Goal: Task Accomplishment & Management: Complete application form

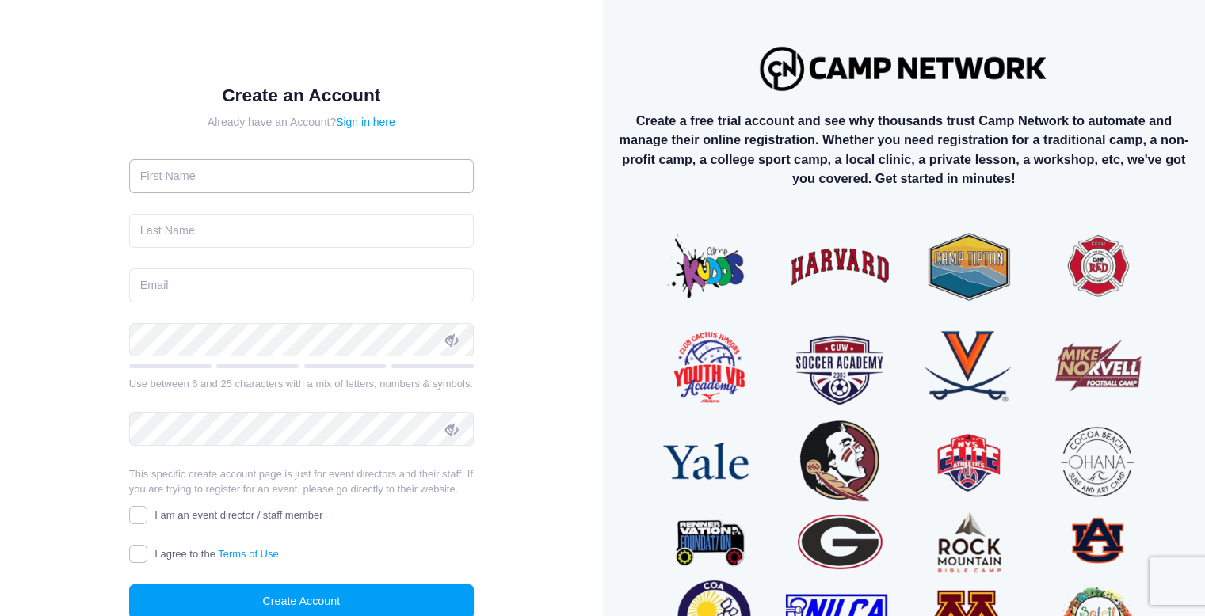
click at [341, 181] on input "text" at bounding box center [301, 176] width 345 height 34
type input "Bob"
type input "Gupta"
type input "bob@raidersdbc.org"
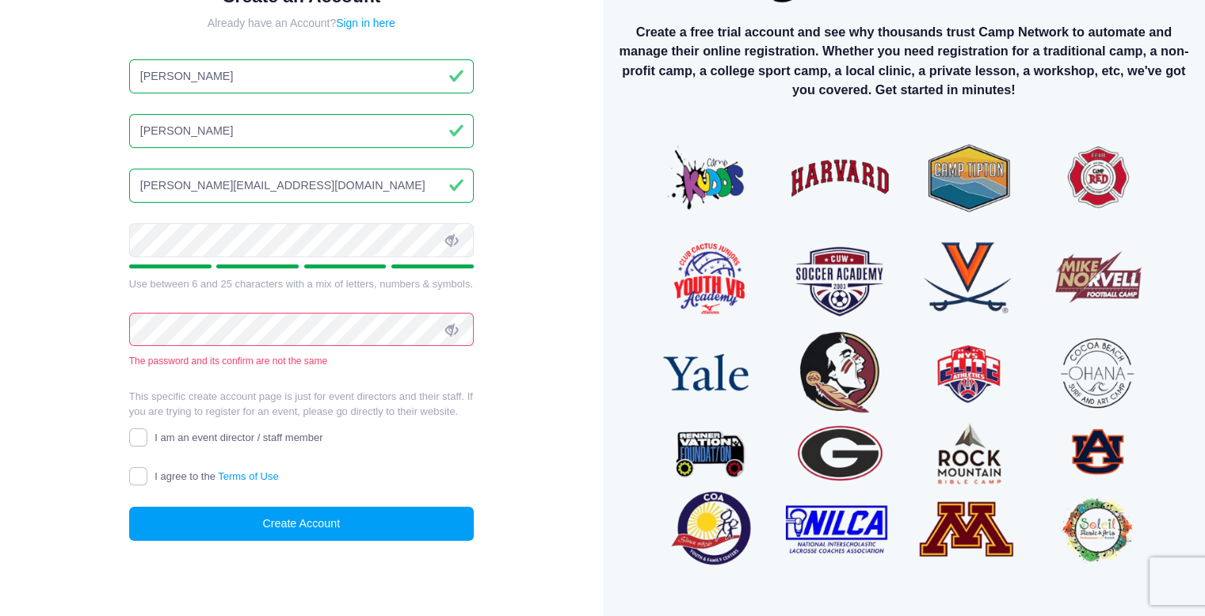
scroll to position [101, 0]
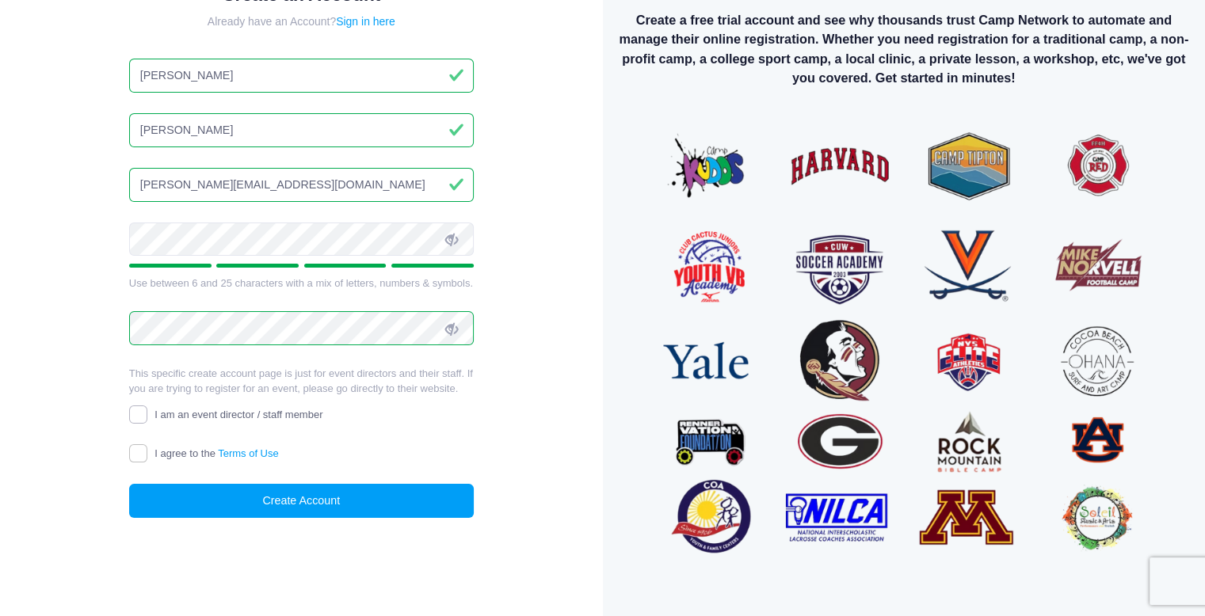
click at [141, 410] on input "I am an event director / staff member" at bounding box center [138, 415] width 18 height 18
checkbox input "true"
click at [138, 451] on input "I agree to the Terms of Use" at bounding box center [138, 453] width 18 height 18
checkbox input "true"
click at [275, 506] on button "Create Account" at bounding box center [301, 501] width 345 height 34
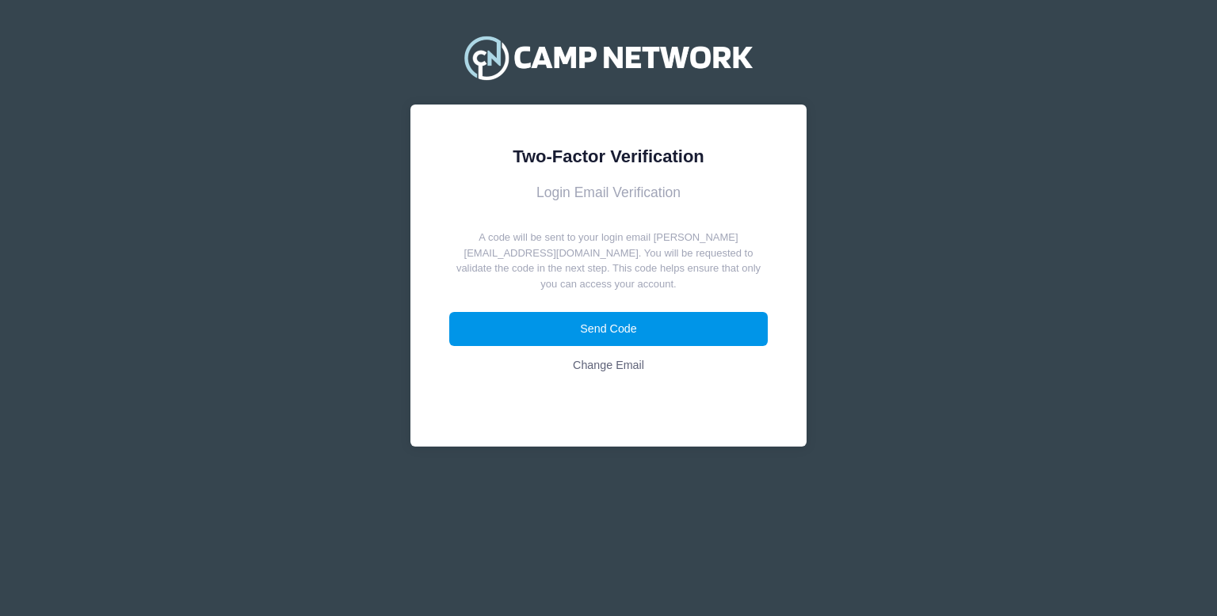
click at [590, 312] on button "Send Code" at bounding box center [608, 329] width 319 height 34
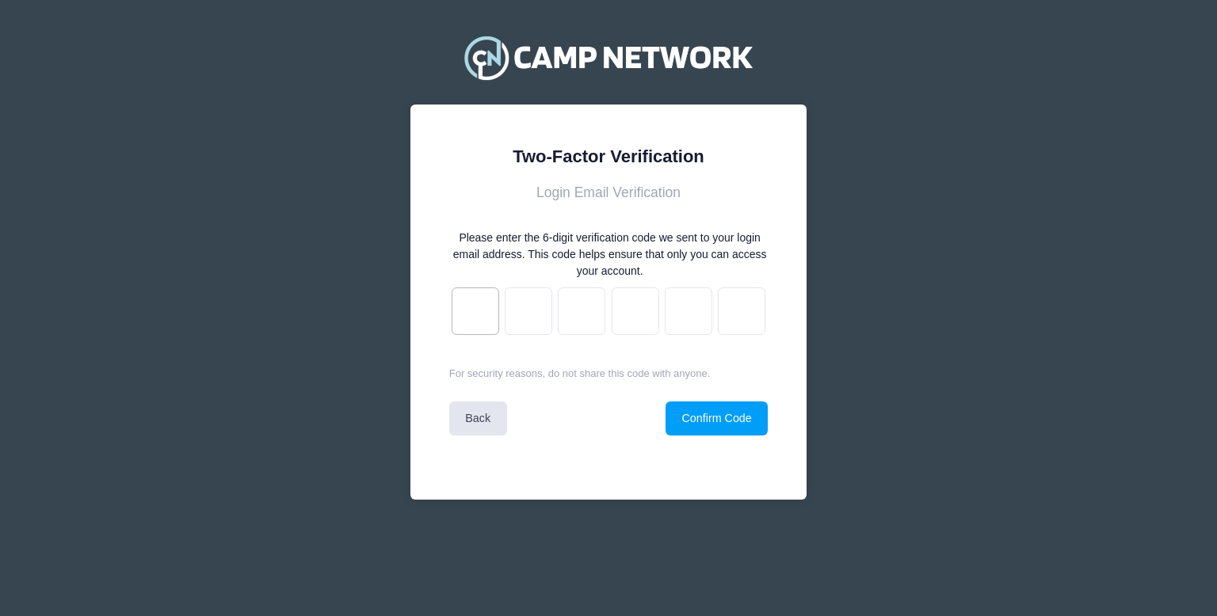
click at [476, 313] on input "text" at bounding box center [475, 312] width 48 height 48
paste input "0"
type input "a"
type input "2"
type input "d"
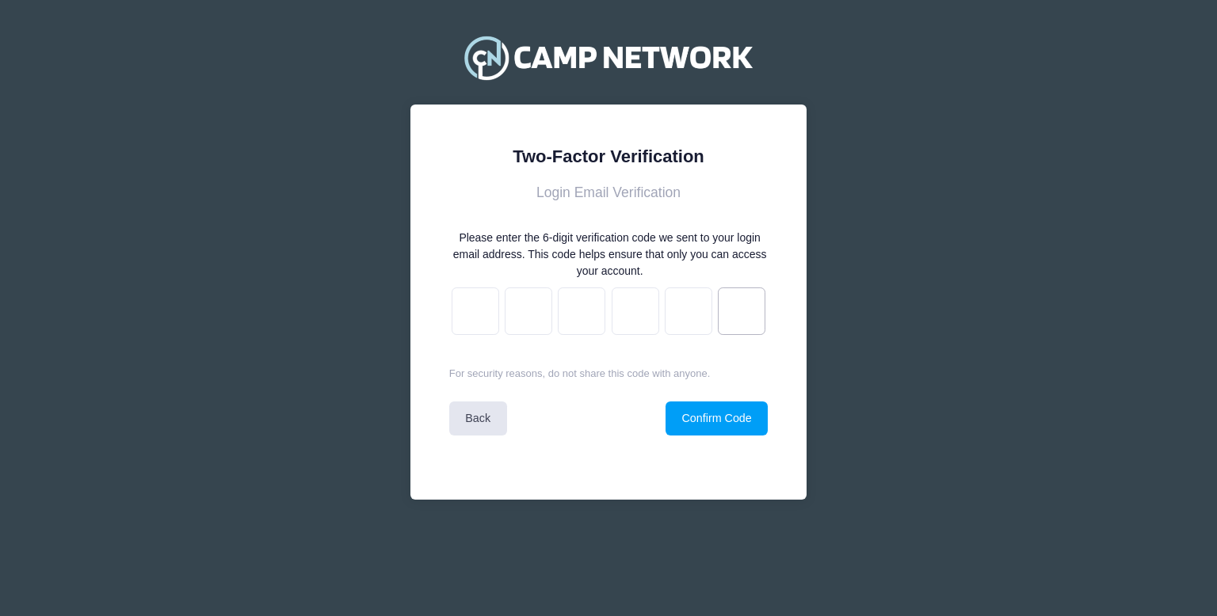
type input "e"
type input "f"
type input "0"
click at [728, 411] on button "Confirm Code" at bounding box center [716, 419] width 102 height 34
click at [0, 0] on div at bounding box center [0, 0] width 0 height 0
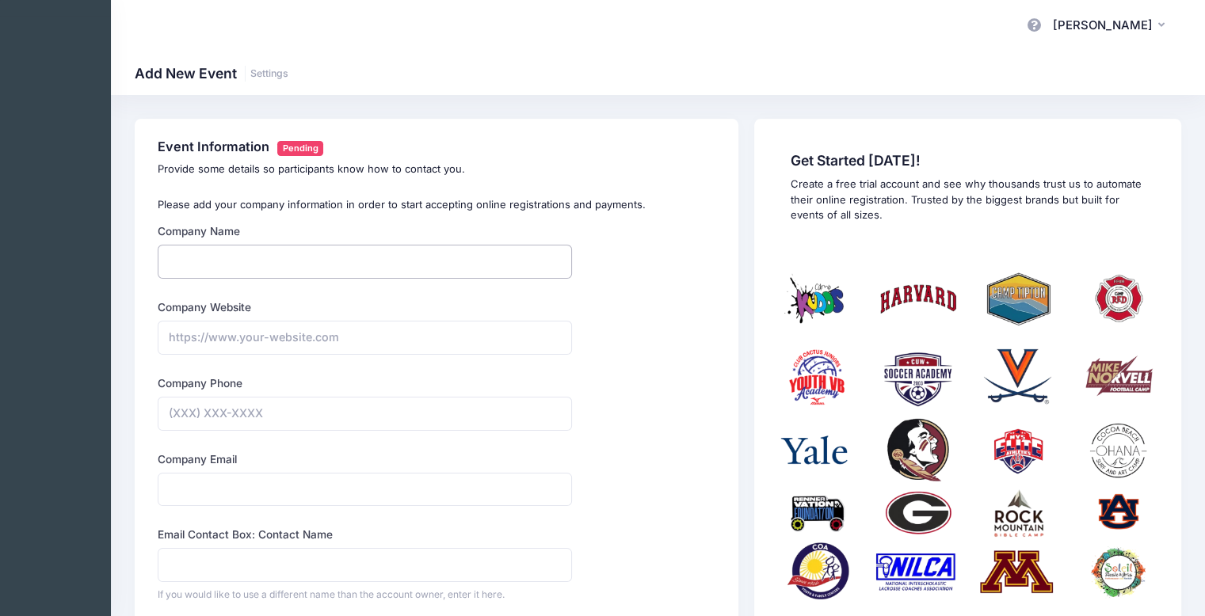
click at [346, 272] on input "Company Name" at bounding box center [365, 262] width 414 height 34
type input "Raiders Drum and Bugle Corps"
type input "https://raidersdbc.org"
type input "m"
type input "(609) 208-7508"
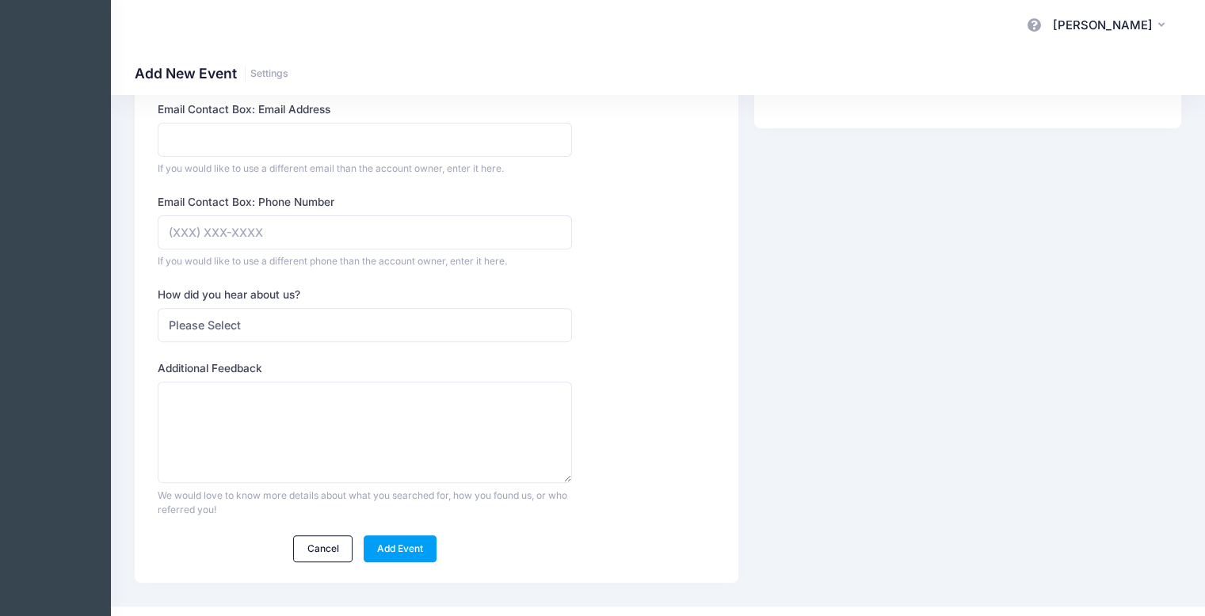
scroll to position [543, 0]
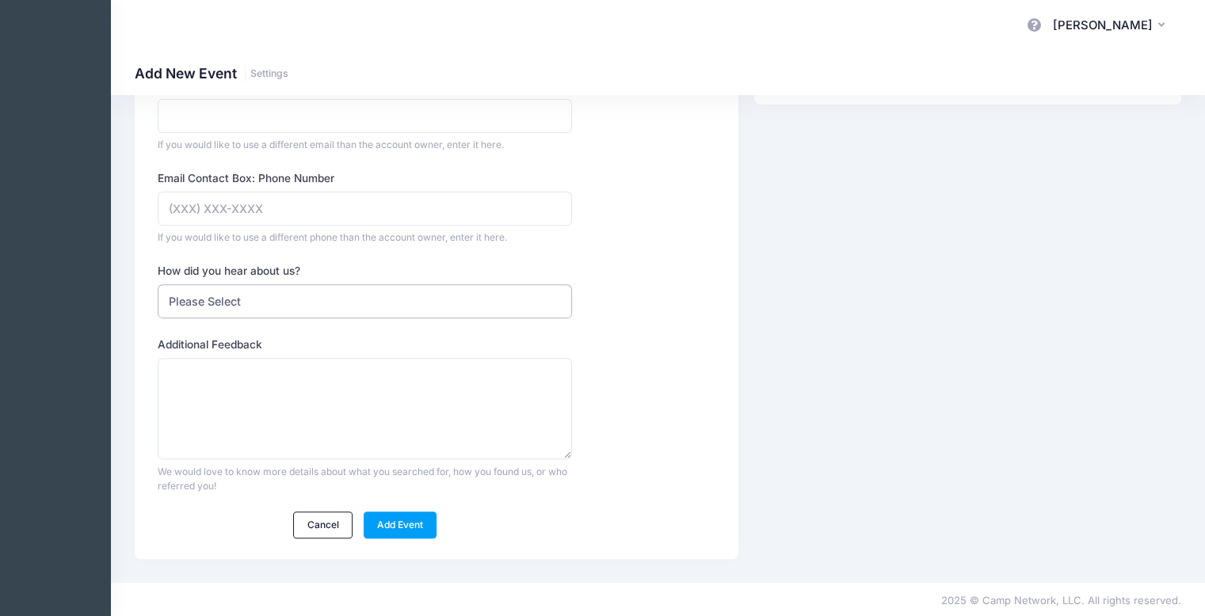
click at [396, 309] on select "Please Select Web Search Customer Referral Other" at bounding box center [365, 301] width 414 height 34
select select "web"
click at [158, 284] on select "Please Select Web Search Customer Referral Other" at bounding box center [365, 301] width 414 height 34
click at [387, 523] on link "Add Event" at bounding box center [401, 525] width 74 height 27
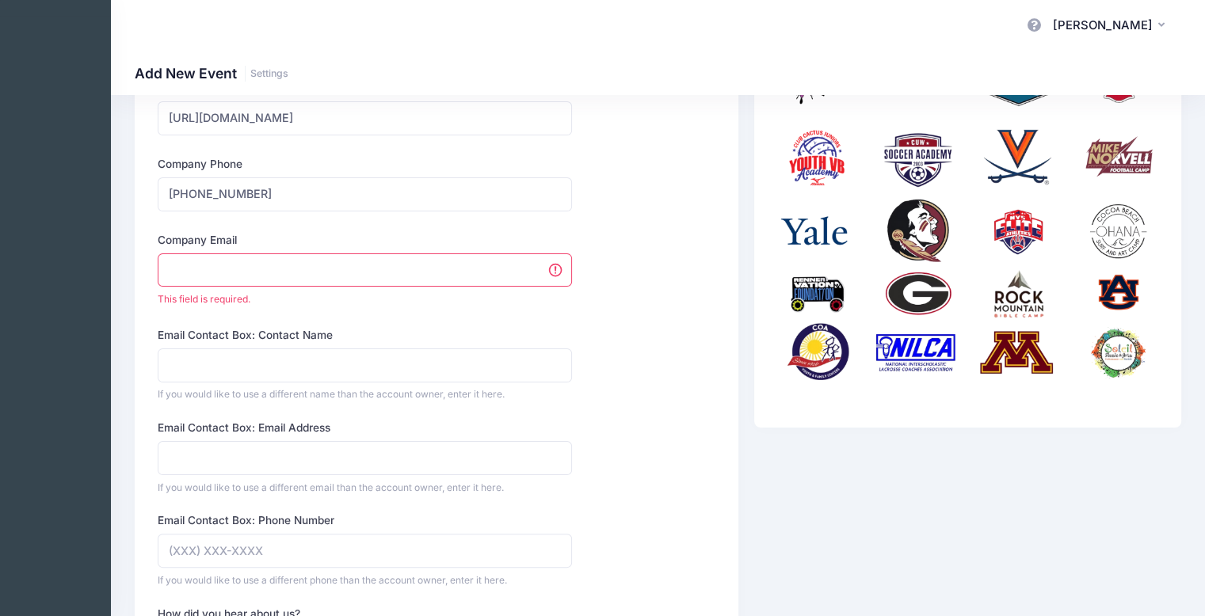
scroll to position [210, 0]
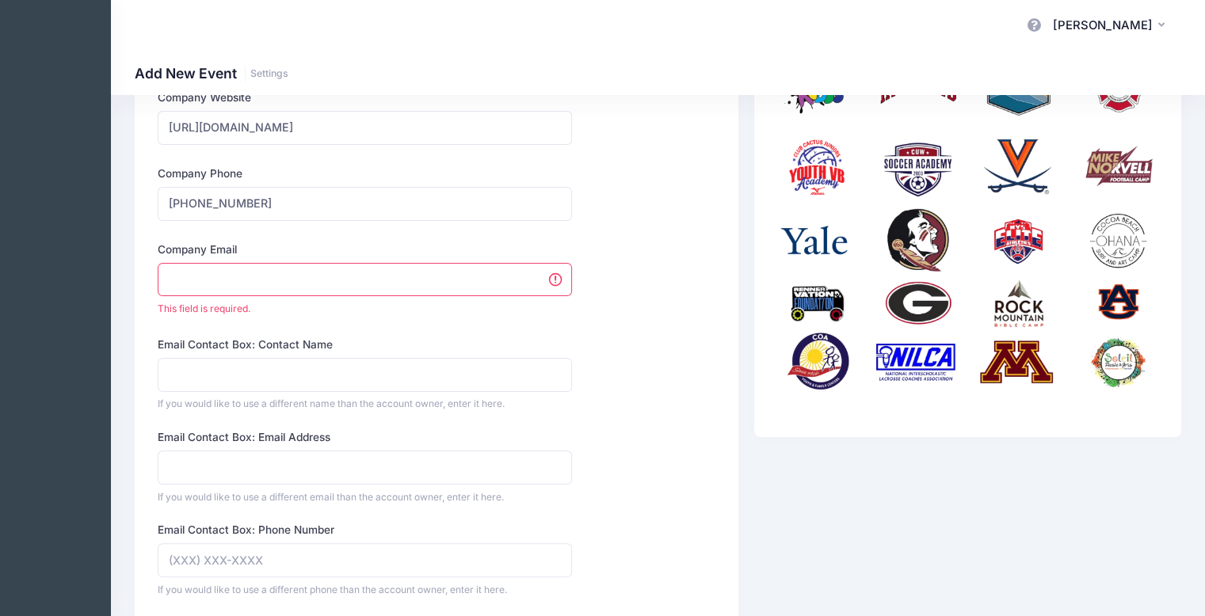
click at [361, 283] on input "Company Email" at bounding box center [365, 280] width 414 height 34
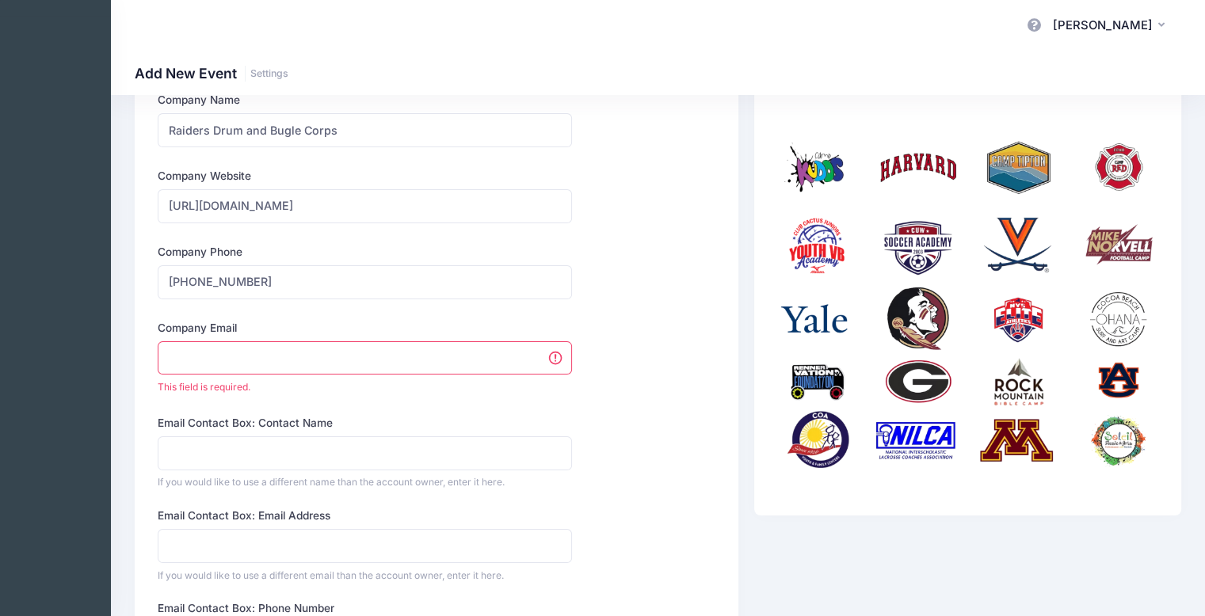
scroll to position [131, 0]
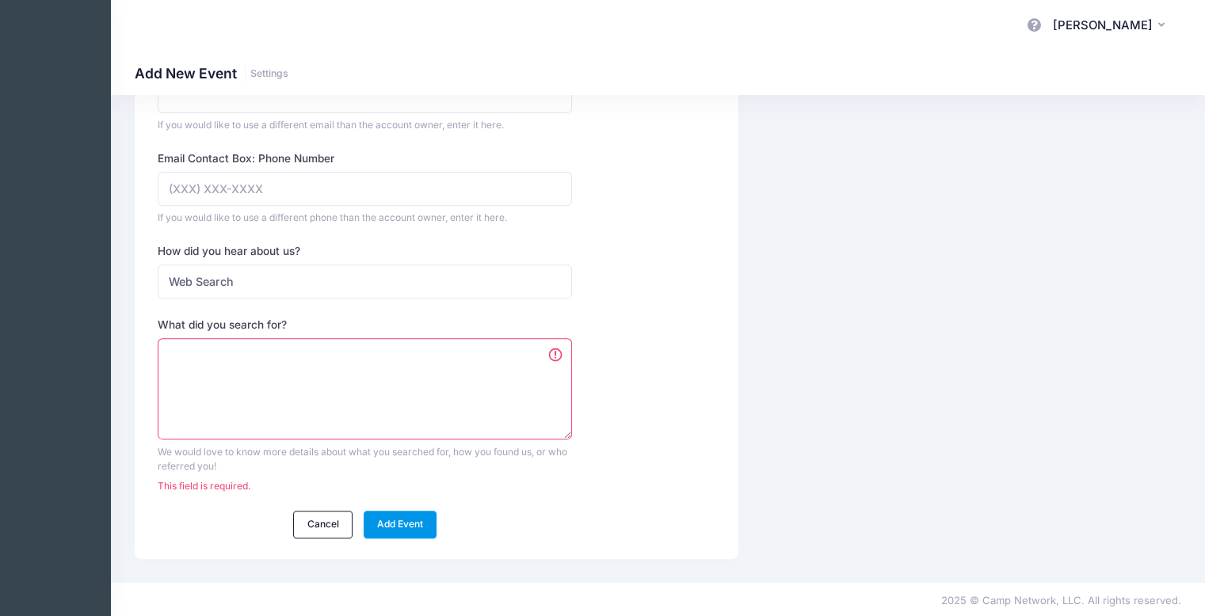
type input "2026 Season"
click at [405, 525] on link "Add Event" at bounding box center [401, 524] width 74 height 27
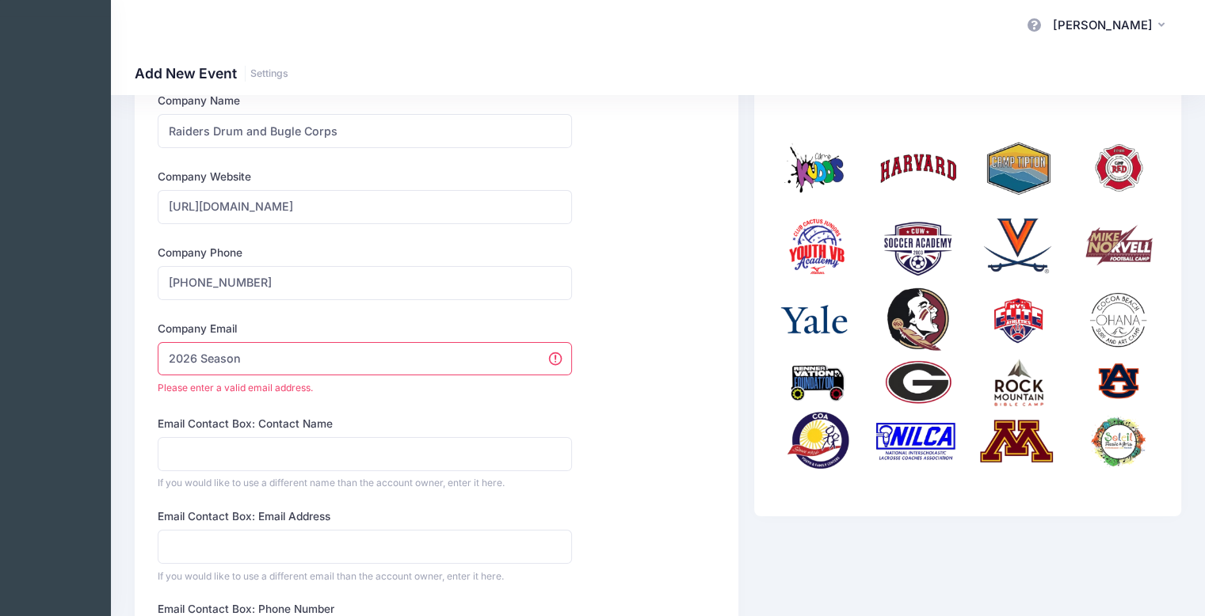
drag, startPoint x: 375, startPoint y: 361, endPoint x: 66, endPoint y: 349, distance: 309.1
click at [66, 349] on div "My Events My Profile Log out" at bounding box center [602, 469] width 1205 height 1201
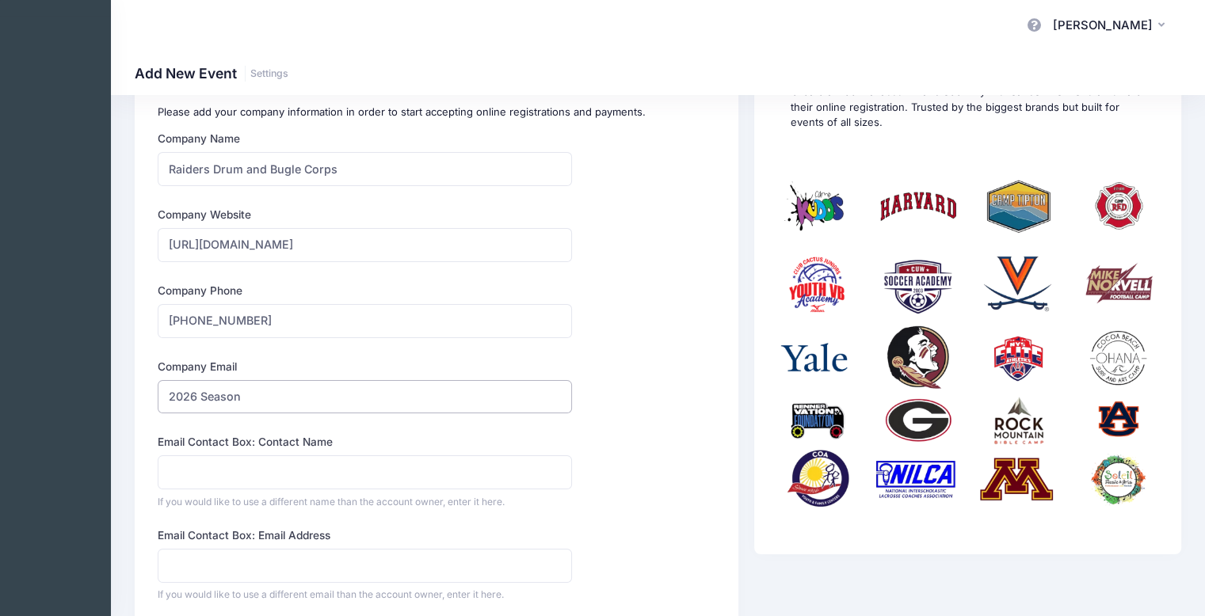
scroll to position [238, 0]
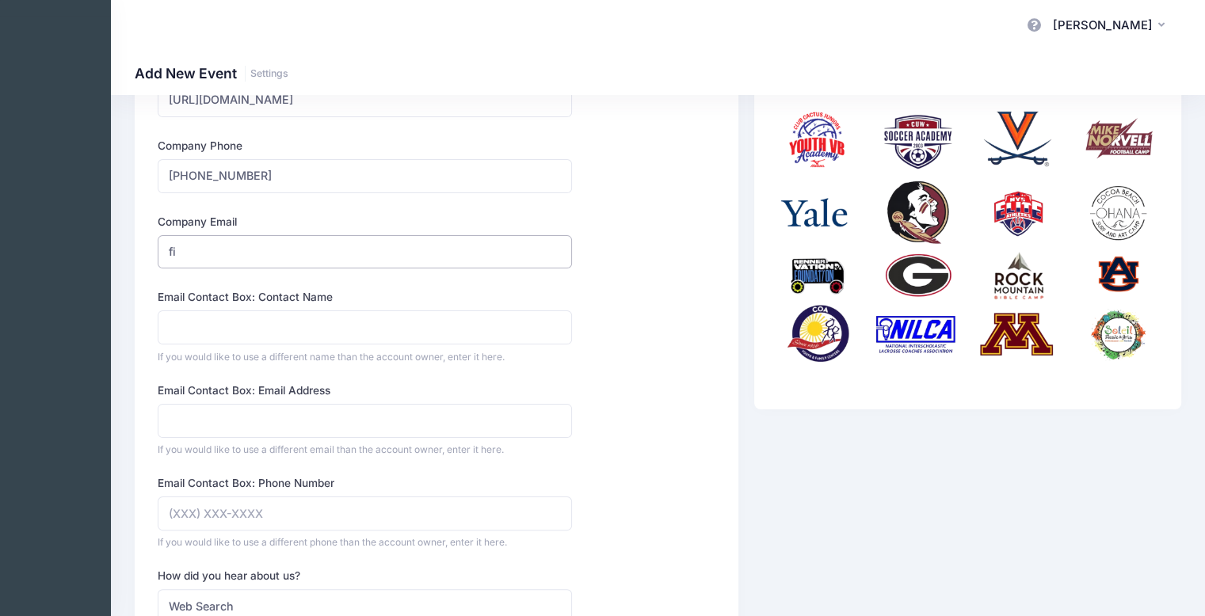
type input "f"
type input "Info@raidersdbc.org"
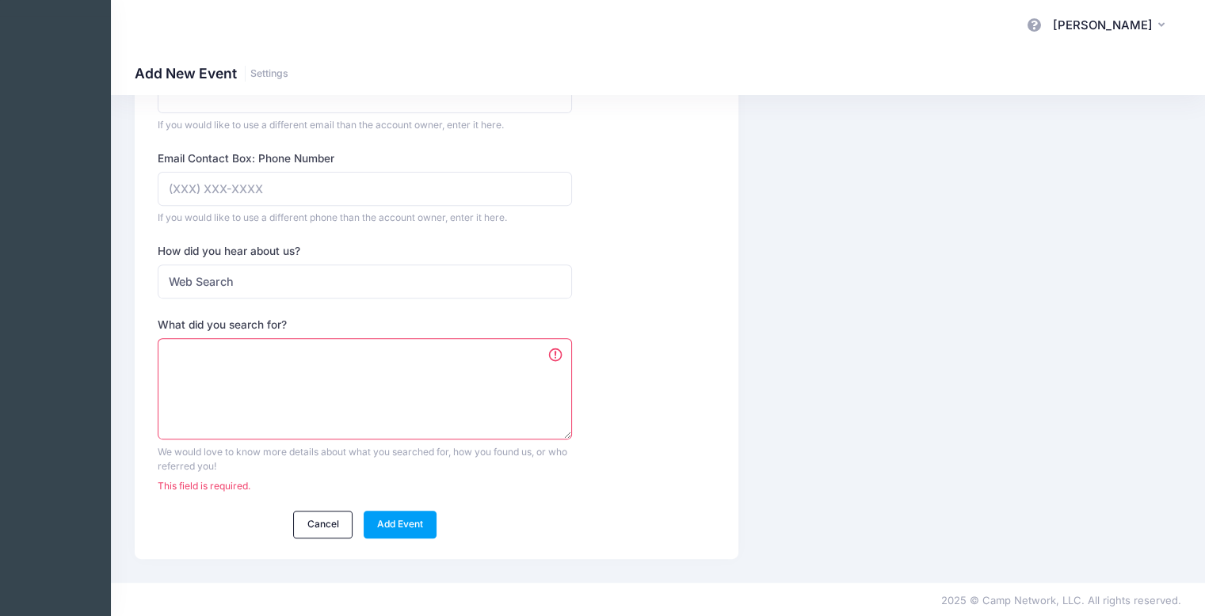
click at [378, 390] on textarea "What did you search for?" at bounding box center [365, 389] width 414 height 102
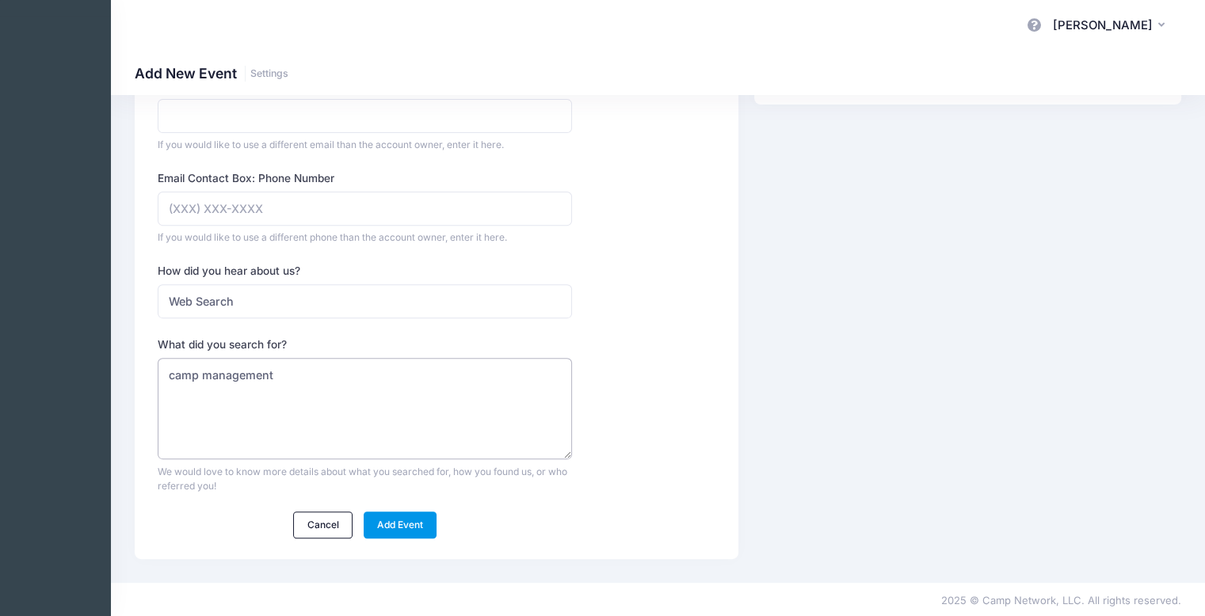
type textarea "camp management"
click at [390, 524] on link "Add Event" at bounding box center [401, 525] width 74 height 27
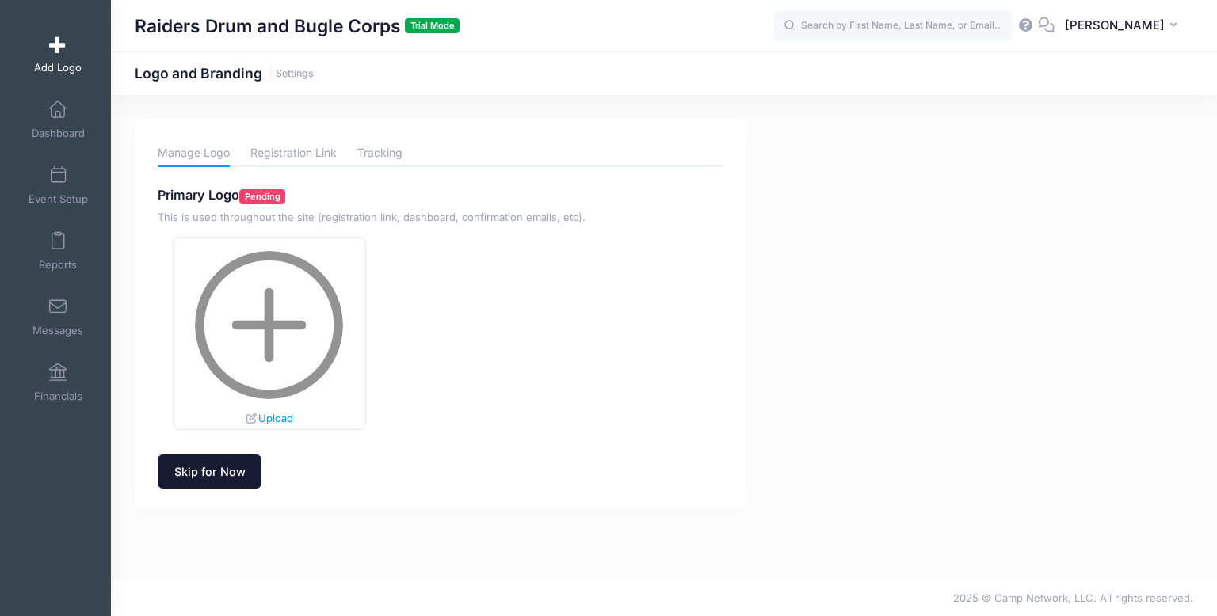
click at [238, 471] on link "Skip for Now" at bounding box center [210, 472] width 104 height 34
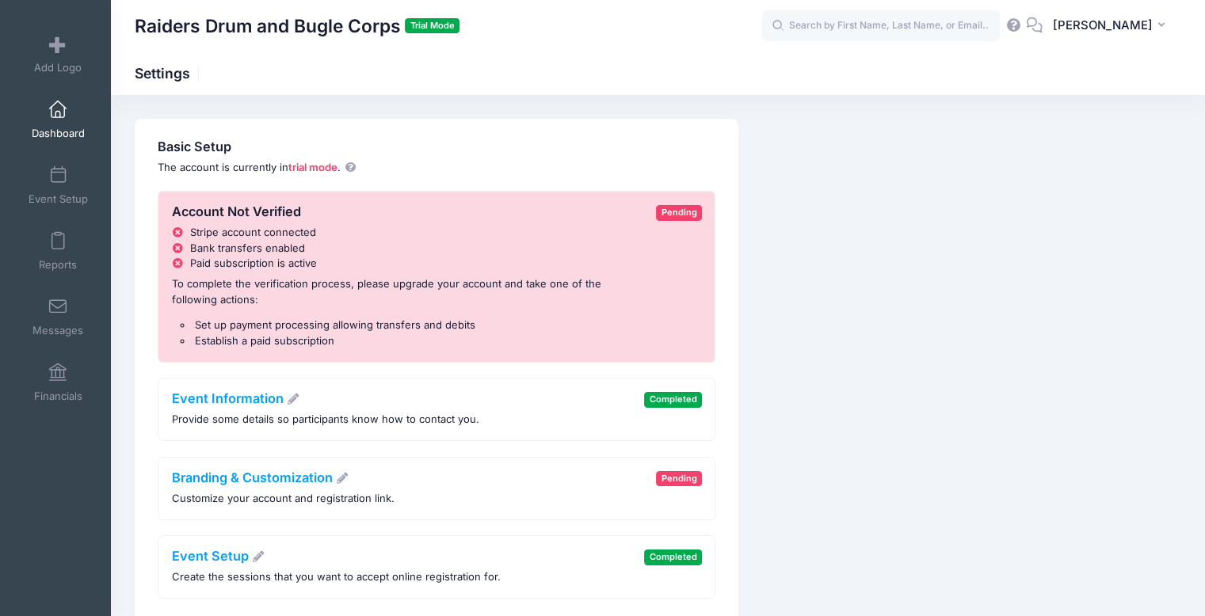
click at [65, 122] on link "Dashboard" at bounding box center [58, 119] width 75 height 55
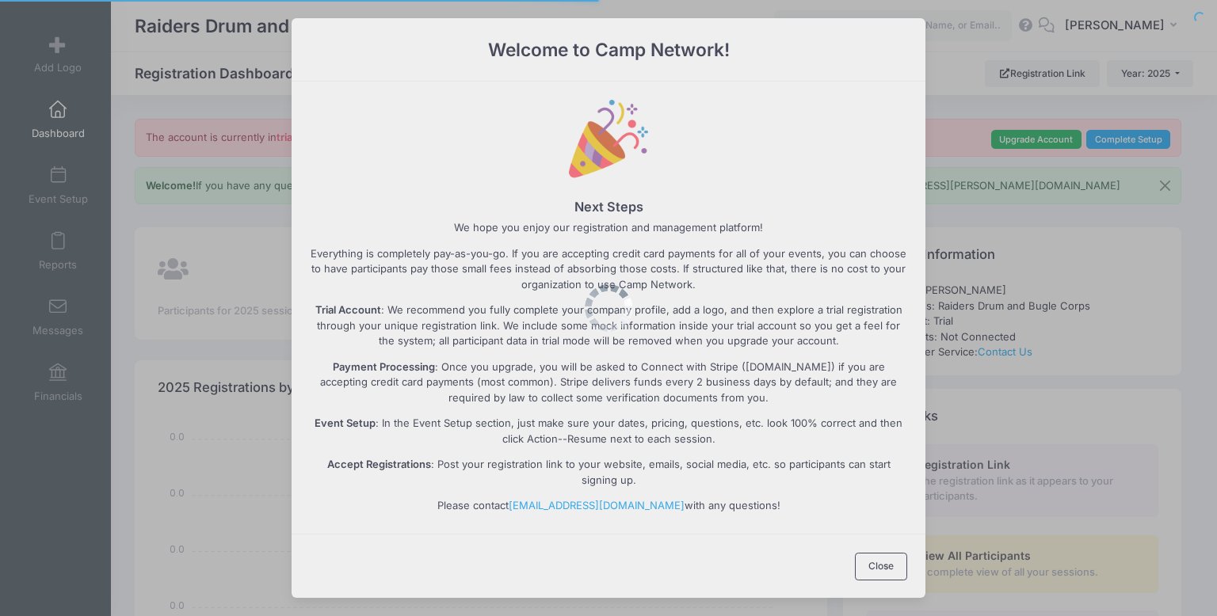
select select
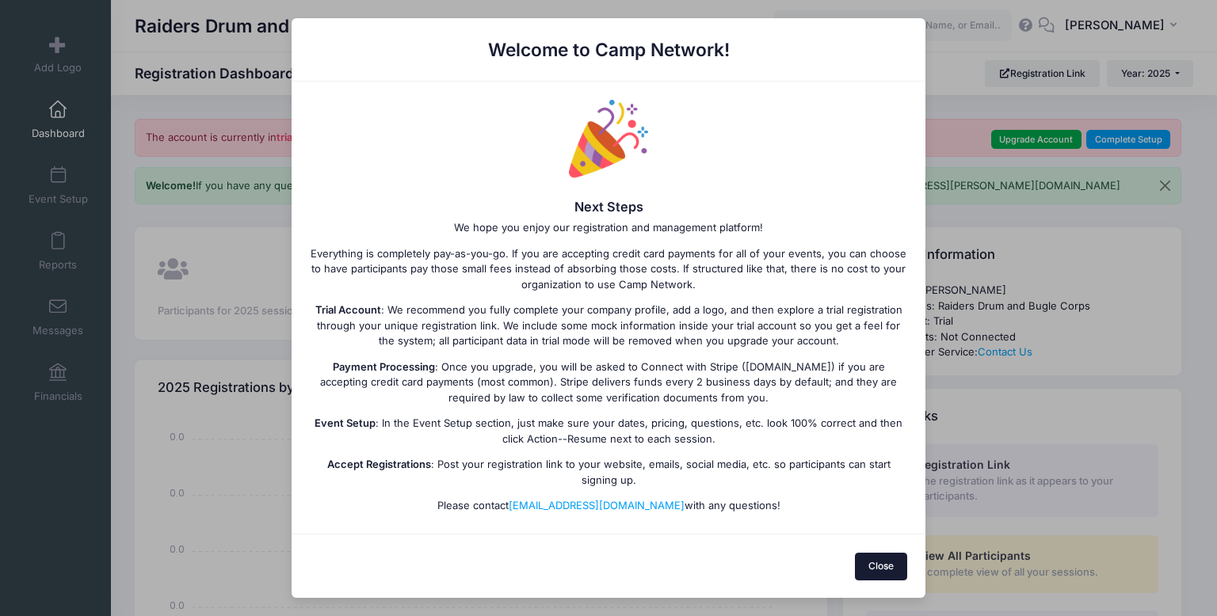
click at [865, 565] on button "Close" at bounding box center [881, 566] width 53 height 27
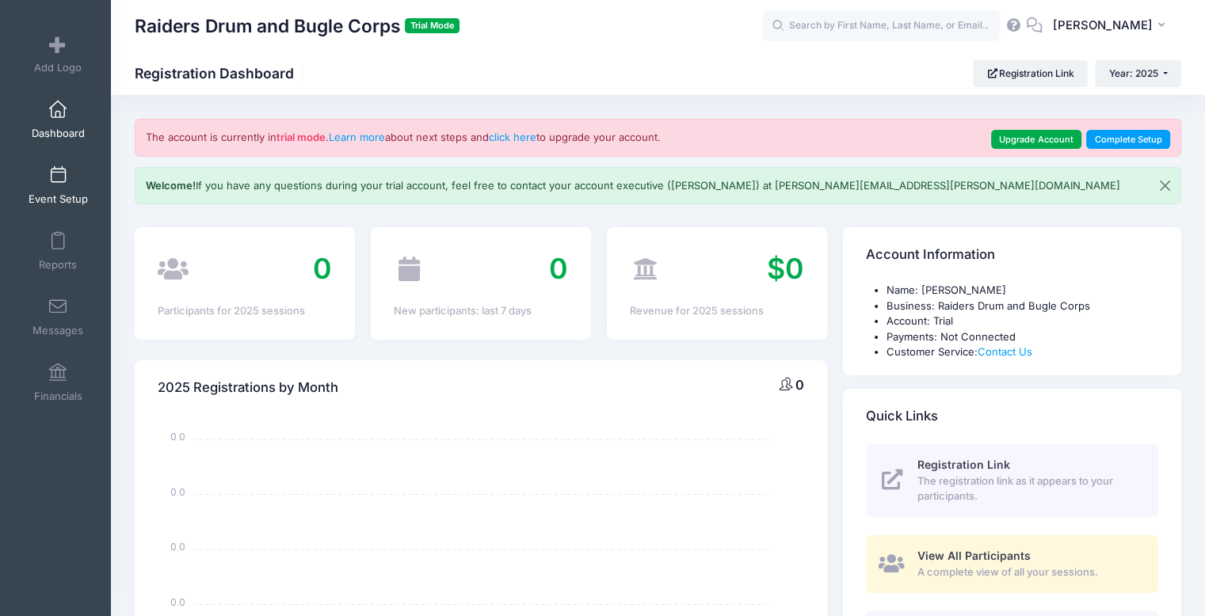
click at [58, 183] on span at bounding box center [58, 175] width 0 height 17
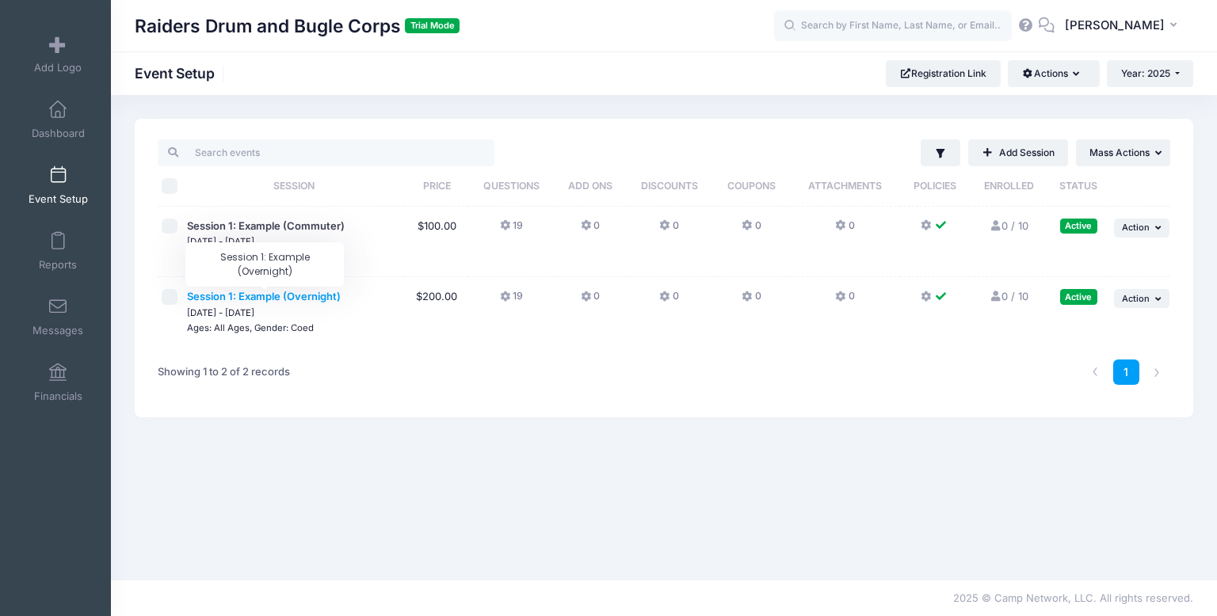
click at [288, 295] on span "Session 1: Example (Overnight)" at bounding box center [264, 296] width 154 height 13
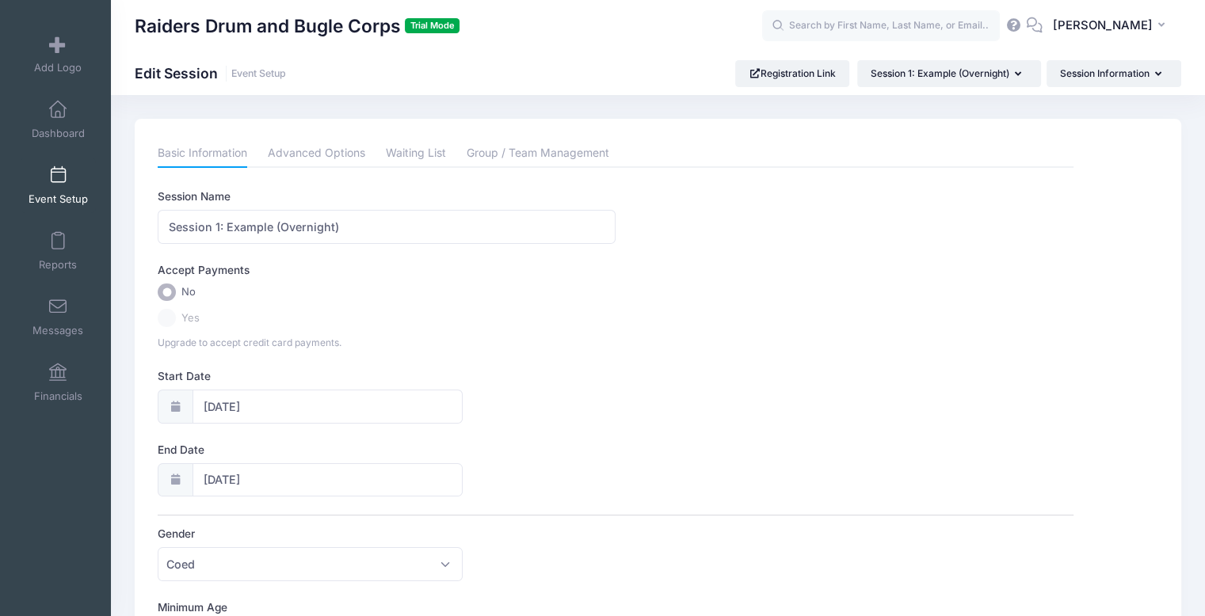
click at [594, 358] on div "Session Name Session 1: Example (Overnight) Accept Payments No Yes Upgrade to a…" at bounding box center [616, 593] width 916 height 809
drag, startPoint x: 763, startPoint y: 331, endPoint x: 572, endPoint y: 216, distance: 222.8
click at [763, 330] on div "Accept Payments No Yes Upgrade to accept credit card payments." at bounding box center [616, 306] width 916 height 88
click at [768, 323] on label "Yes" at bounding box center [616, 318] width 916 height 18
drag, startPoint x: 765, startPoint y: 316, endPoint x: 691, endPoint y: 261, distance: 92.2
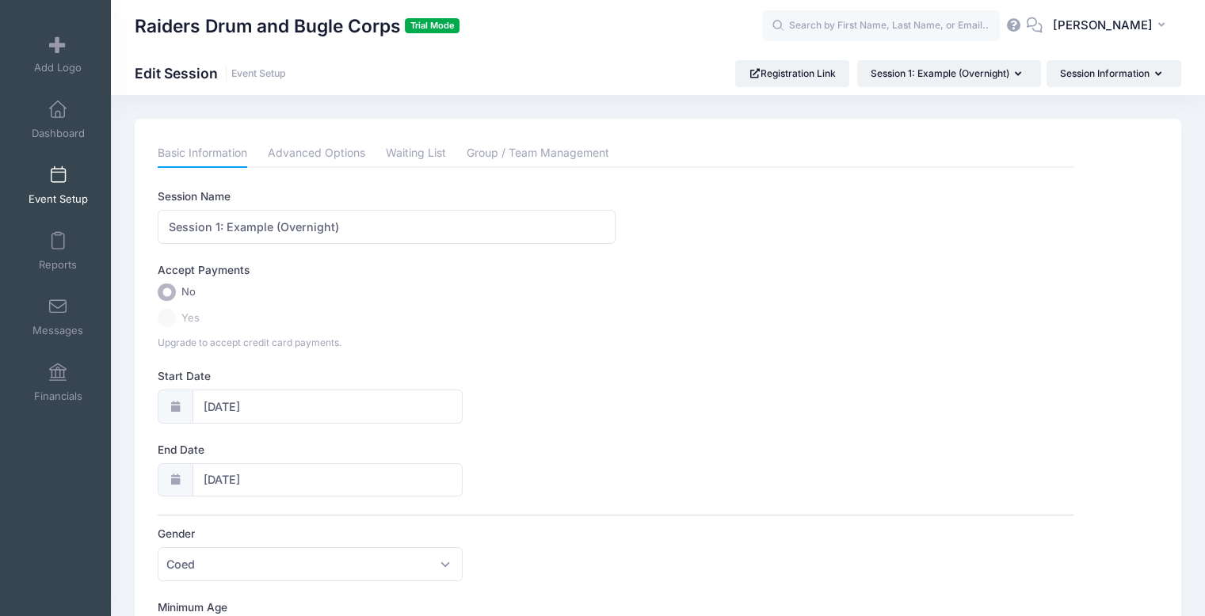
click at [765, 318] on label "Yes" at bounding box center [616, 318] width 916 height 18
click at [756, 276] on div "Accept Payments" at bounding box center [615, 272] width 931 height 21
click at [349, 160] on link "Advanced Options" at bounding box center [316, 153] width 97 height 29
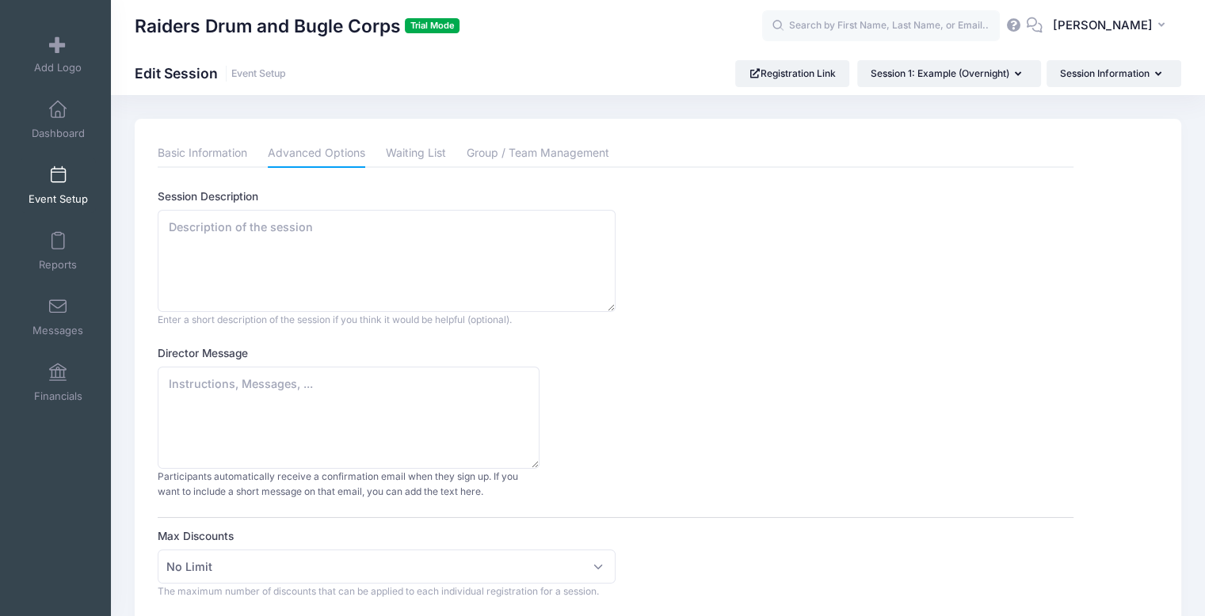
scroll to position [317, 0]
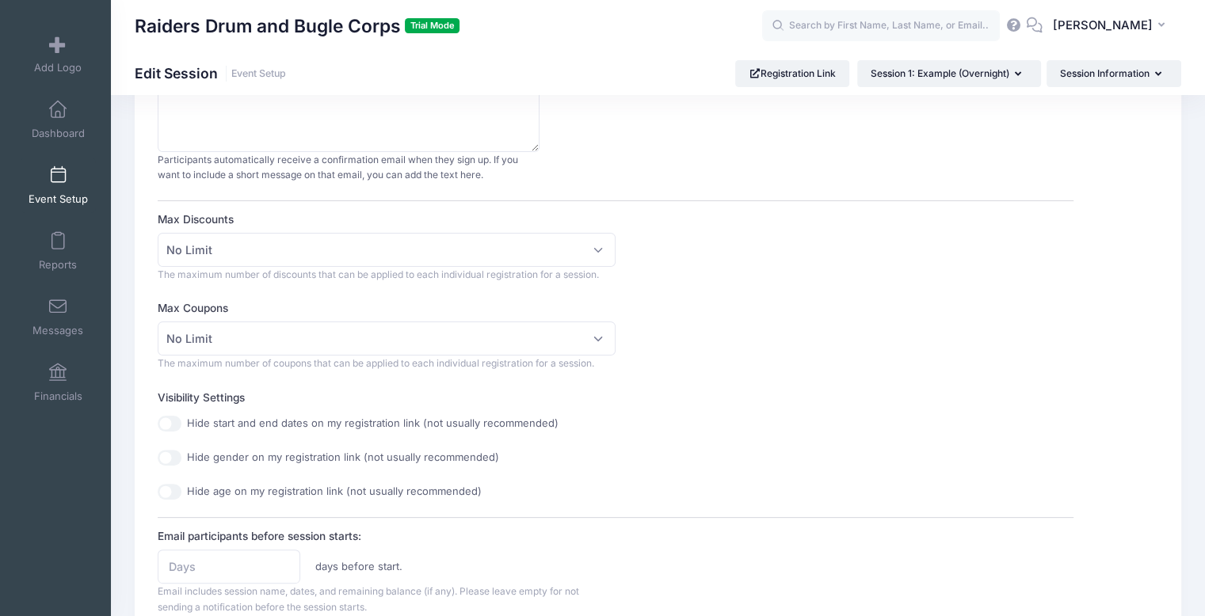
click at [740, 301] on div "Max Coupons No Limit 1 2 3 4 5 No Limit The maximum number of coupons that can …" at bounding box center [616, 335] width 916 height 70
drag, startPoint x: 832, startPoint y: 321, endPoint x: 811, endPoint y: 323, distance: 20.7
click at [823, 322] on div "Max Coupons No Limit 1 2 3 4 5 No Limit The maximum number of coupons that can …" at bounding box center [616, 335] width 916 height 70
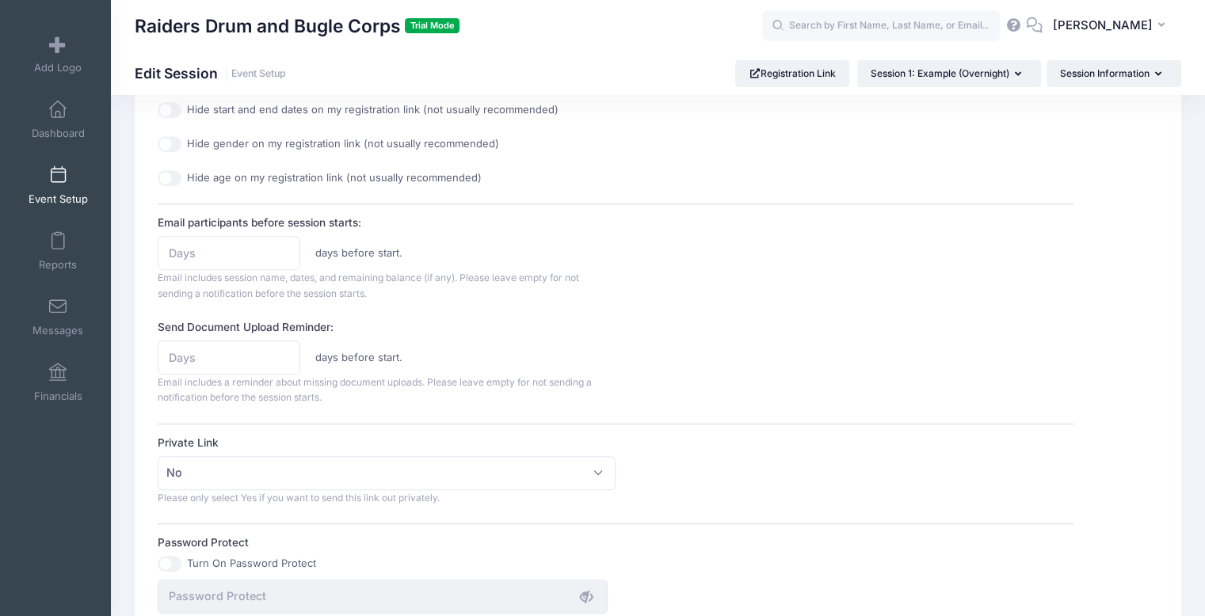
click at [809, 323] on div "Send Document Upload Reminder: days before start. Email includes a reminder abo…" at bounding box center [616, 362] width 916 height 86
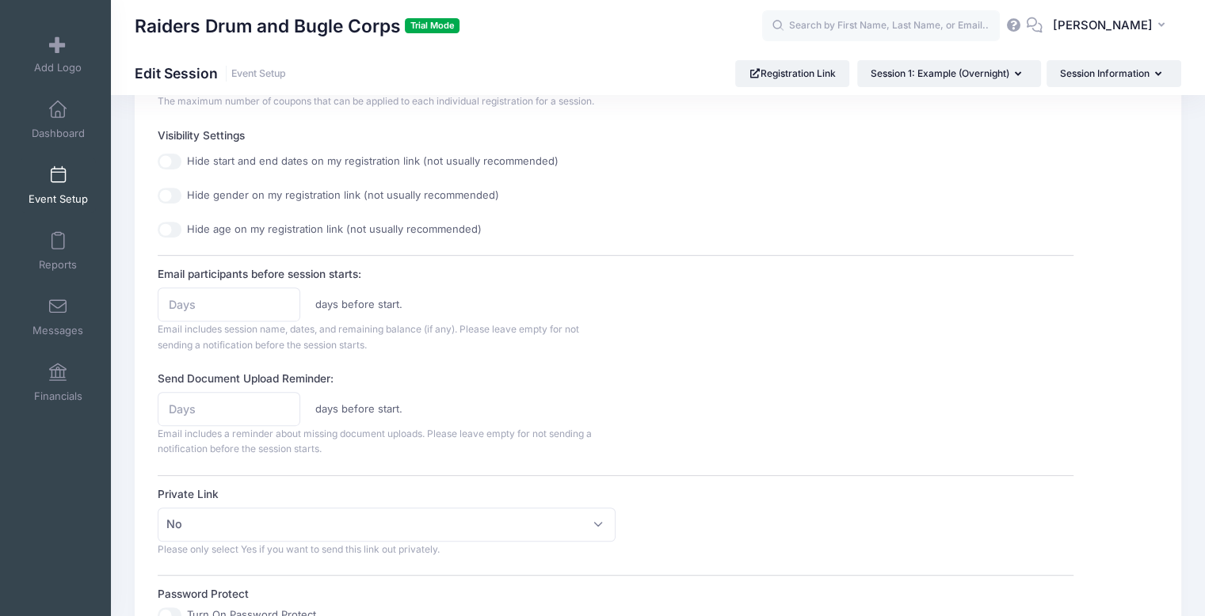
scroll to position [551, 0]
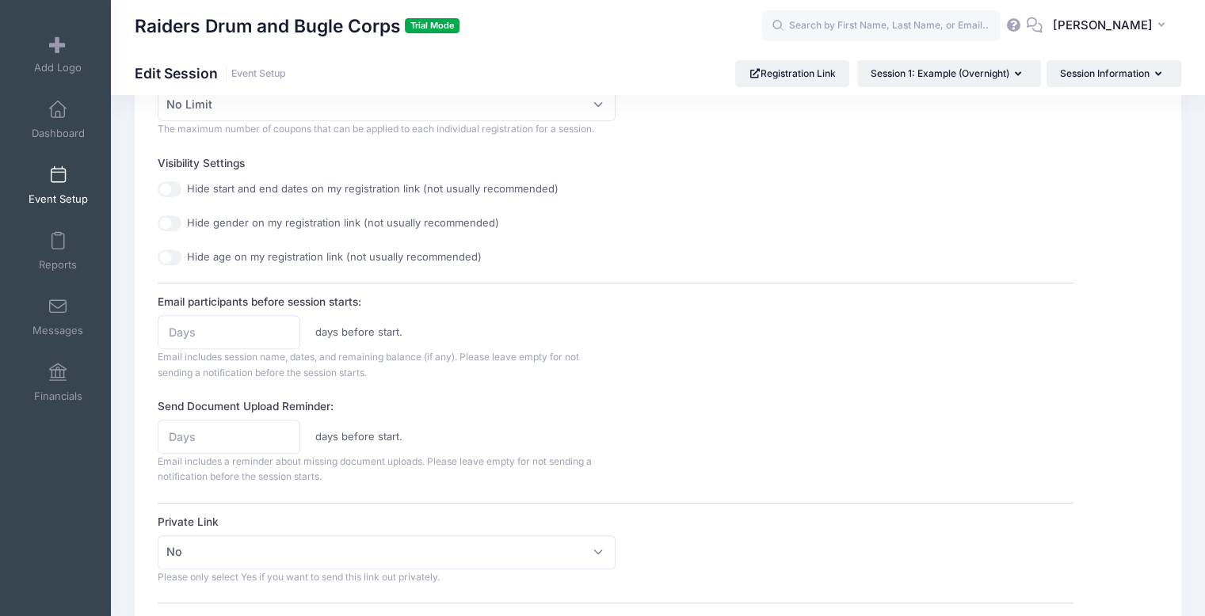
click at [810, 317] on div "Email participants before session starts: days before start. Email includes ses…" at bounding box center [616, 337] width 916 height 86
click at [741, 382] on div "Session Description Enter a short description of the session if you think it wo…" at bounding box center [616, 255] width 916 height 1236
drag, startPoint x: 741, startPoint y: 382, endPoint x: 728, endPoint y: 351, distance: 33.4
click at [741, 379] on div "Session Description Enter a short description of the session if you think it wo…" at bounding box center [616, 255] width 916 height 1236
click at [738, 388] on div "Session Description Enter a short description of the session if you think it wo…" at bounding box center [616, 255] width 916 height 1236
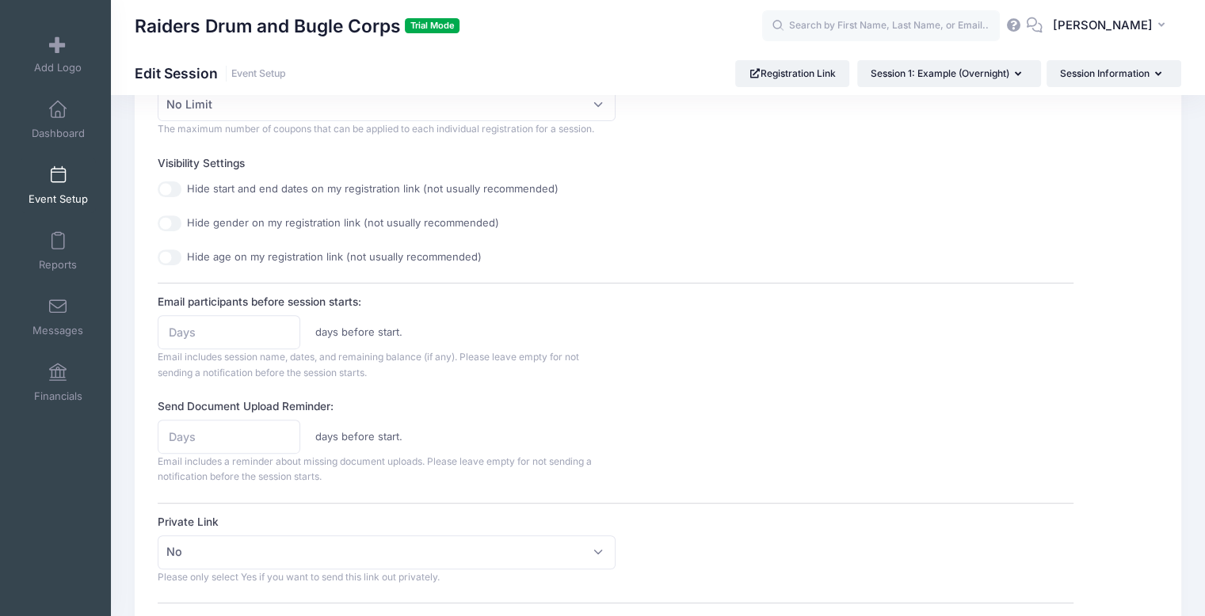
click at [738, 385] on div "Session Description Enter a short description of the session if you think it wo…" at bounding box center [616, 255] width 916 height 1236
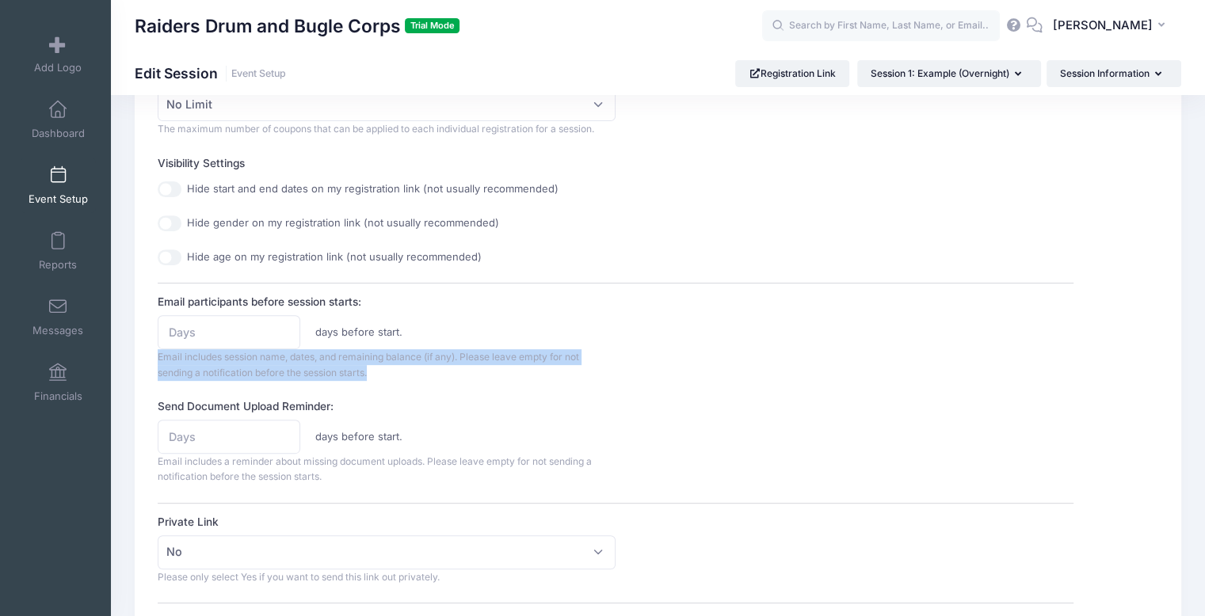
click at [738, 374] on div "Email participants before session starts: days before start. Email includes ses…" at bounding box center [616, 337] width 916 height 86
click at [740, 375] on div "Email participants before session starts: days before start. Email includes ses…" at bounding box center [616, 337] width 916 height 86
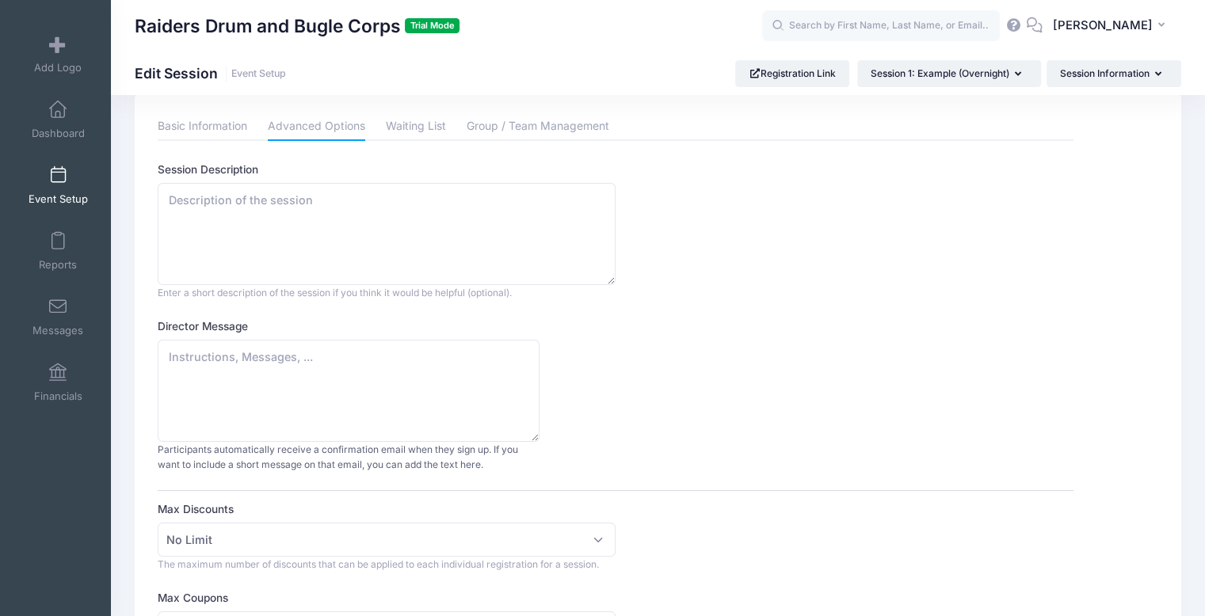
scroll to position [0, 0]
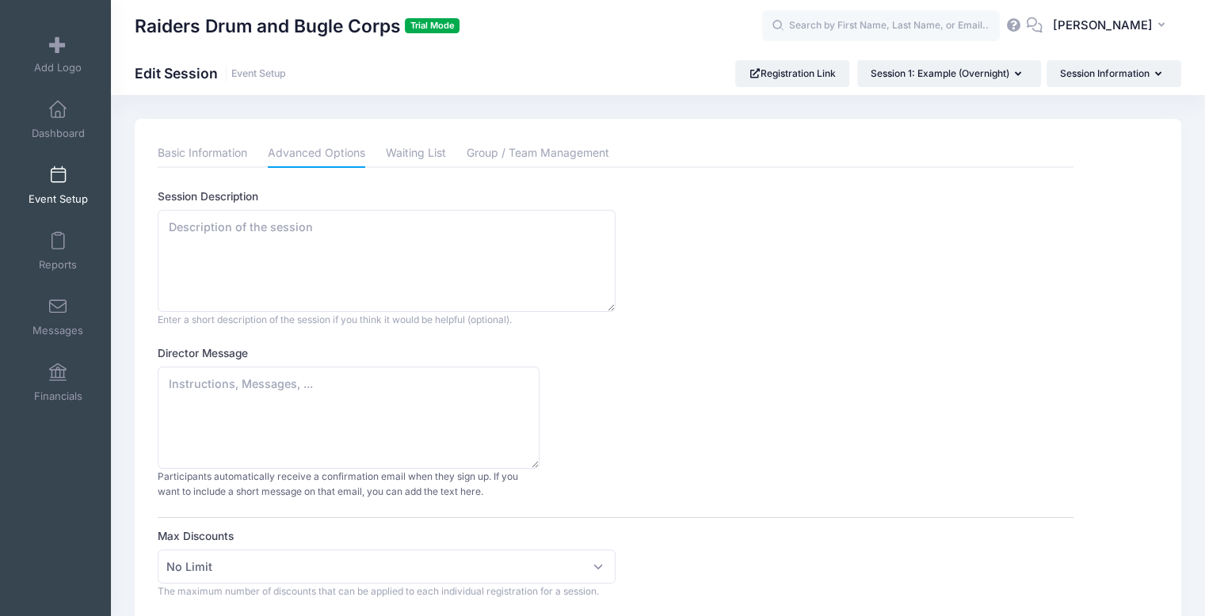
click at [740, 375] on div "Director Message Participants automatically receive a confirmation email when t…" at bounding box center [616, 422] width 916 height 154
click at [410, 152] on link "Waiting List" at bounding box center [416, 153] width 60 height 29
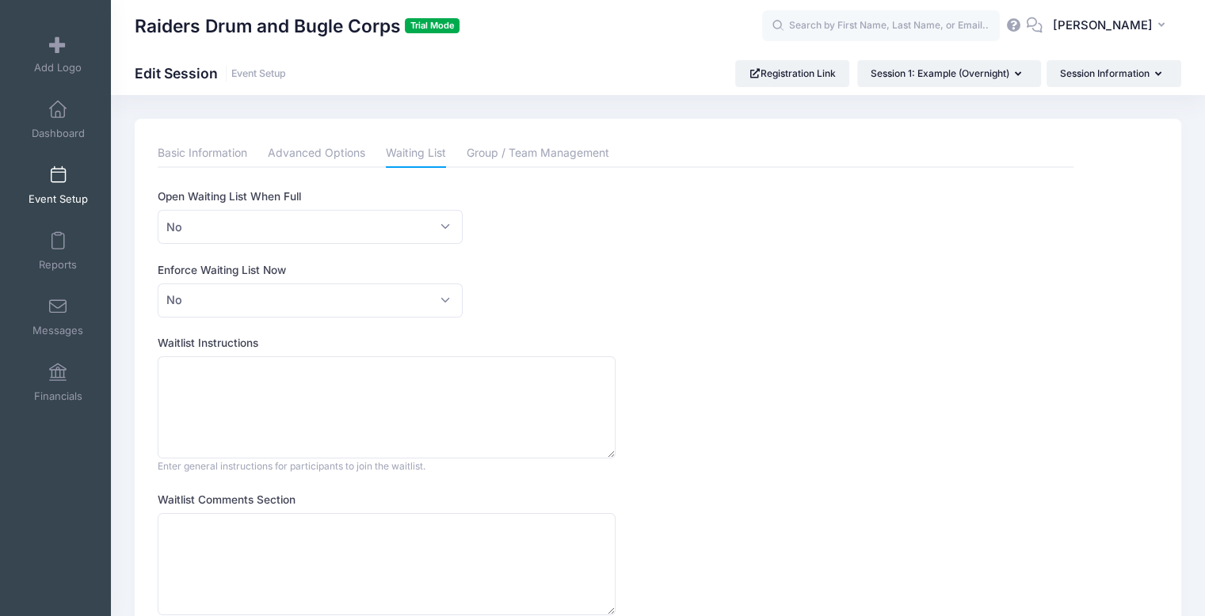
click at [737, 242] on div "Open Waiting List When Full No Yes No" at bounding box center [616, 216] width 916 height 55
click at [787, 252] on div "This feature allows directors to customize the waitlist texts and behaviour. Op…" at bounding box center [616, 418] width 916 height 458
click at [779, 253] on div "This feature allows directors to customize the waitlist texts and behaviour. Op…" at bounding box center [616, 418] width 916 height 458
click at [779, 255] on div "This feature allows directors to customize the waitlist texts and behaviour. Op…" at bounding box center [616, 418] width 916 height 458
click at [798, 292] on div "Enforce Waiting List Now Please Select No Yes No" at bounding box center [616, 289] width 916 height 55
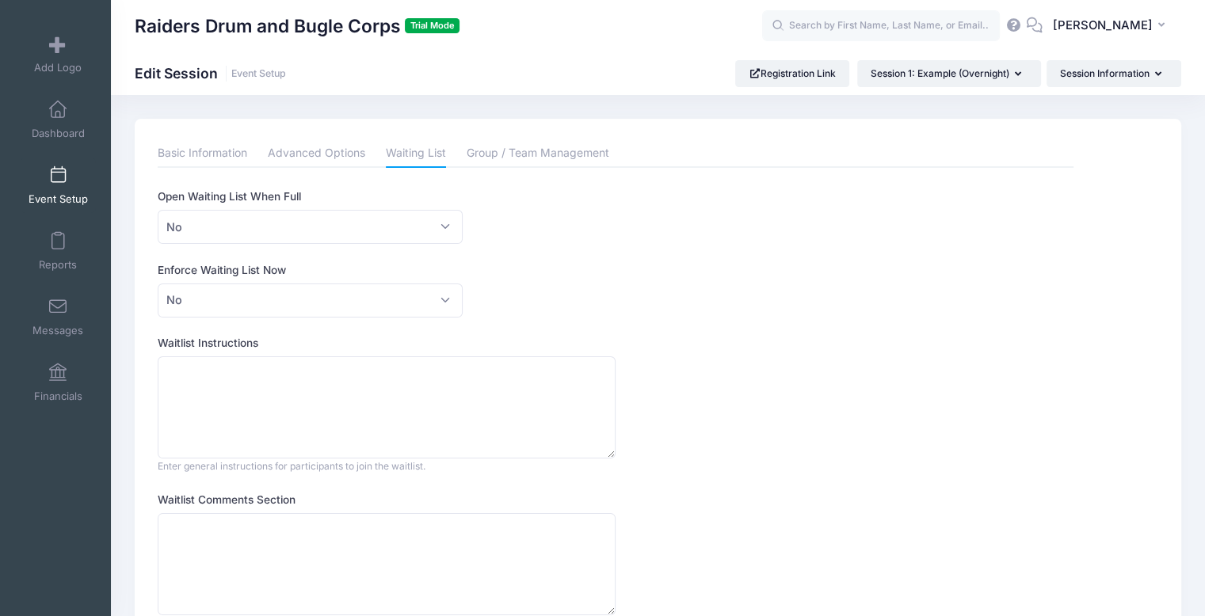
click at [788, 289] on div "Enforce Waiting List Now Please Select No Yes No" at bounding box center [616, 289] width 916 height 55
click at [807, 262] on div "Enforce Waiting List Now Please Select No Yes No" at bounding box center [616, 289] width 916 height 55
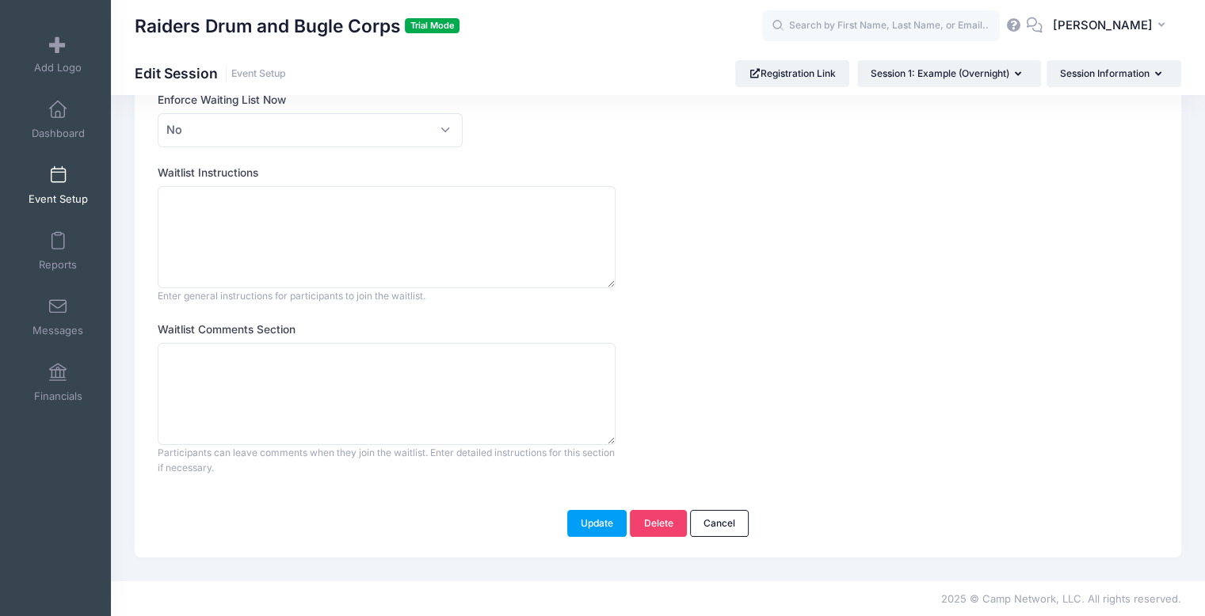
click at [806, 261] on div "Waitlist Instructions Enter general instructions for participants to join the w…" at bounding box center [616, 234] width 916 height 139
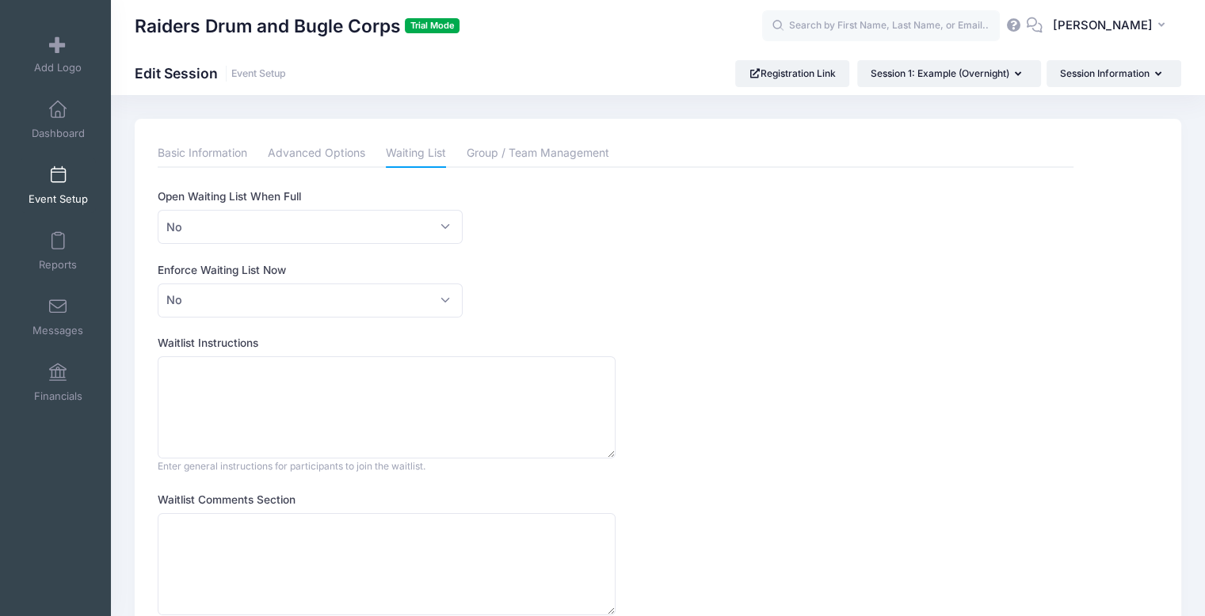
click at [806, 262] on div "Enforce Waiting List Now Please Select No Yes No" at bounding box center [616, 289] width 916 height 55
click at [513, 154] on link "Group / Team Management" at bounding box center [538, 153] width 143 height 29
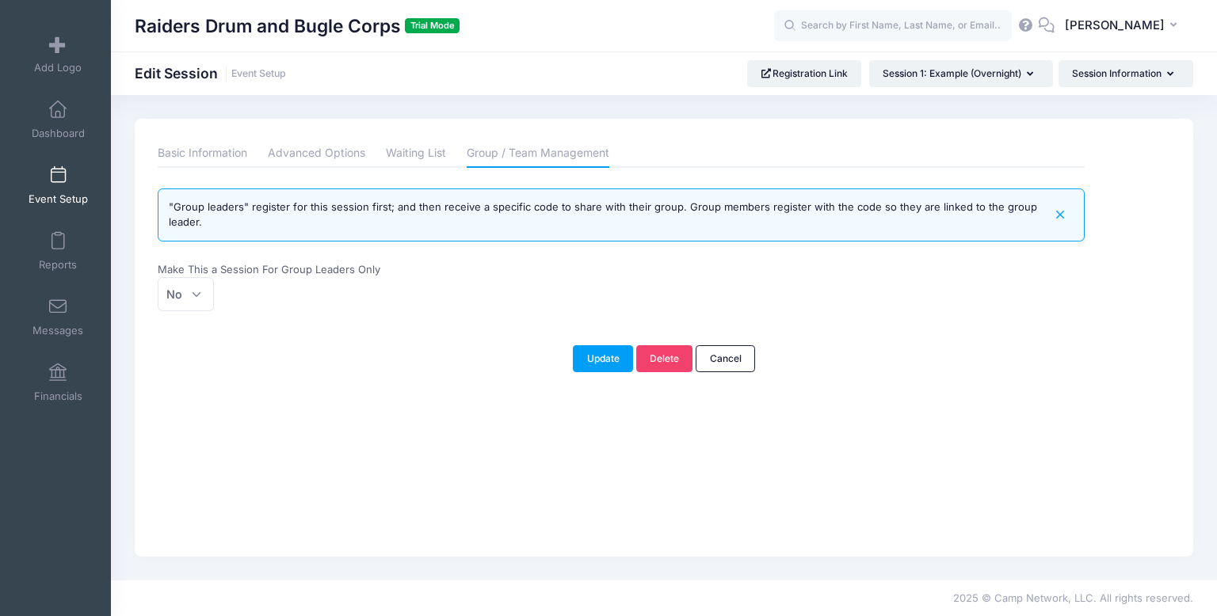
click at [870, 309] on div "Make This a Session For Group Leaders Only No Yes No" at bounding box center [621, 286] width 926 height 49
click at [442, 302] on div "No Yes No" at bounding box center [389, 294] width 463 height 34
click at [440, 294] on div "No Yes No" at bounding box center [389, 294] width 463 height 34
click at [219, 156] on link "Basic Information" at bounding box center [203, 153] width 90 height 29
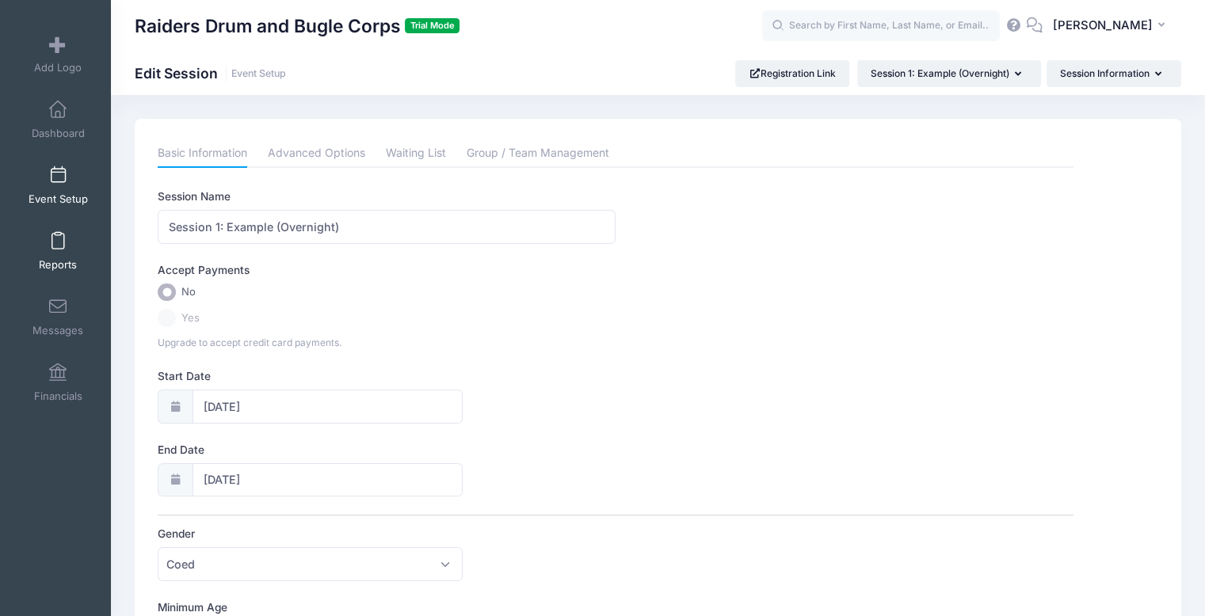
click at [62, 237] on link "Reports" at bounding box center [58, 250] width 75 height 55
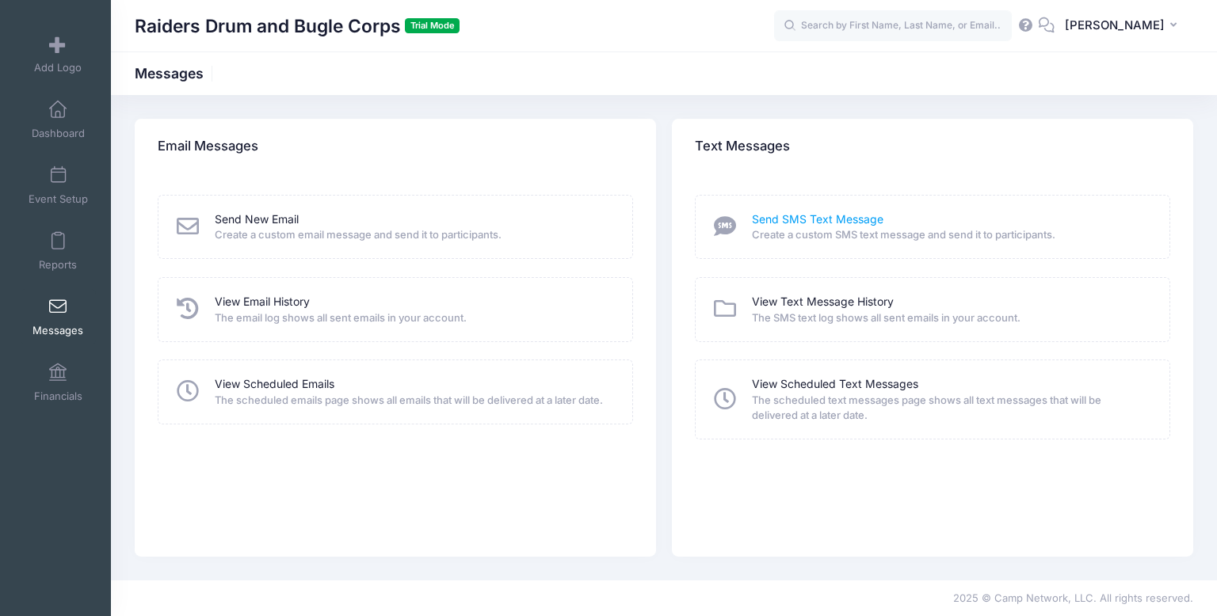
click at [802, 215] on link "Send SMS Text Message" at bounding box center [817, 219] width 131 height 17
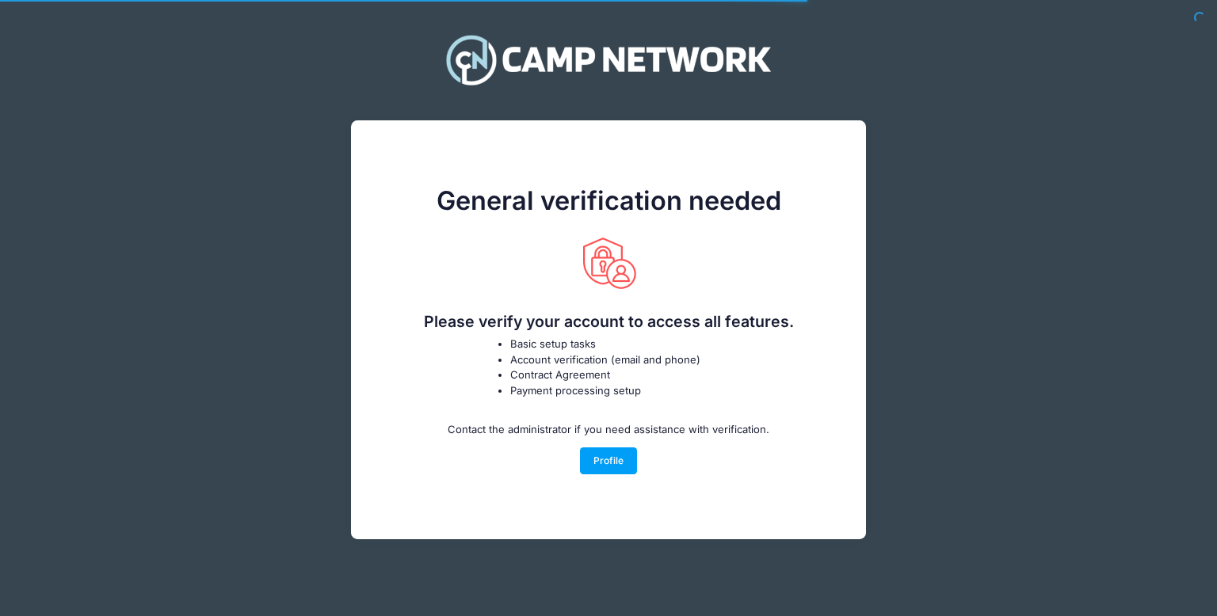
click at [297, 368] on div "General verification needed Please verify your account to access all features. …" at bounding box center [608, 294] width 1169 height 541
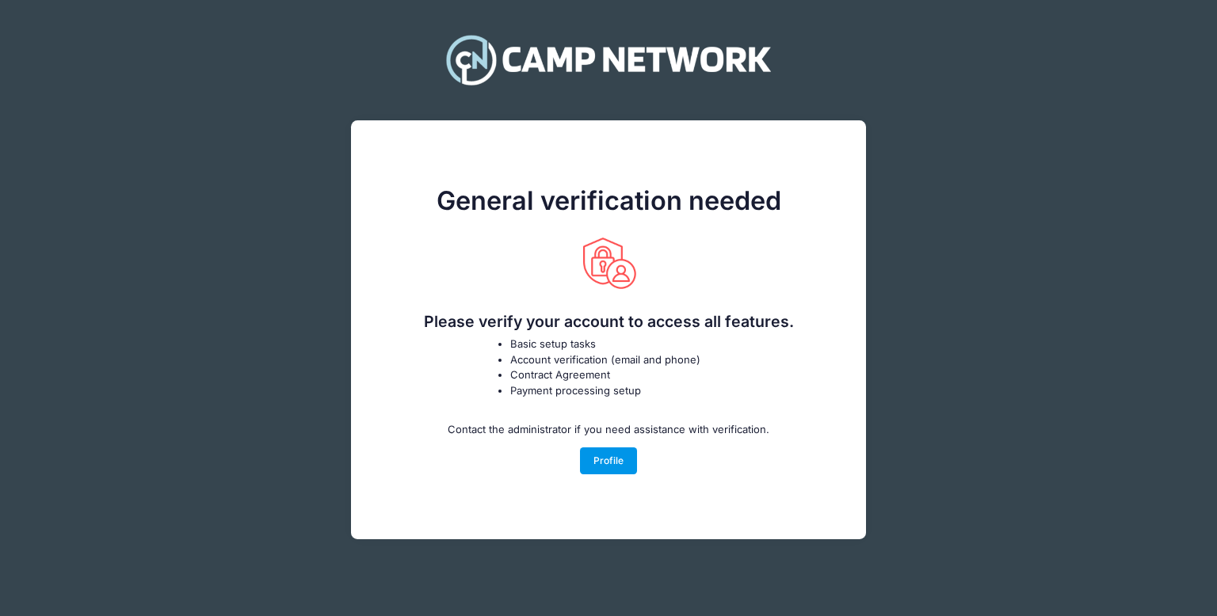
click at [600, 467] on link "Profile" at bounding box center [609, 461] width 58 height 27
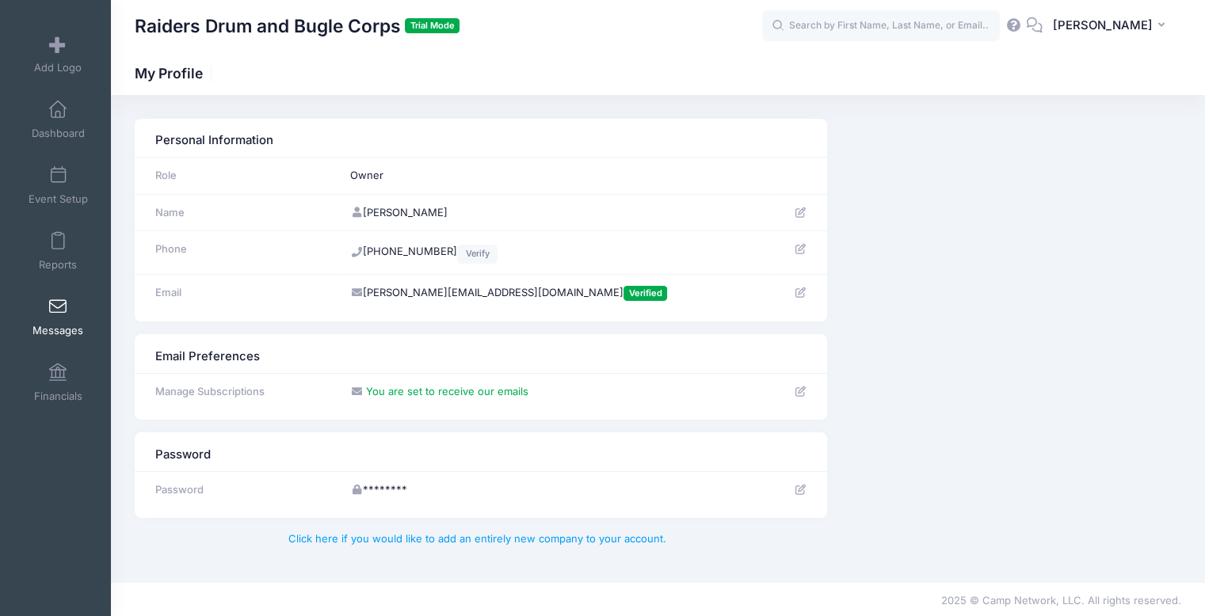
click at [49, 320] on link "Messages" at bounding box center [58, 316] width 75 height 55
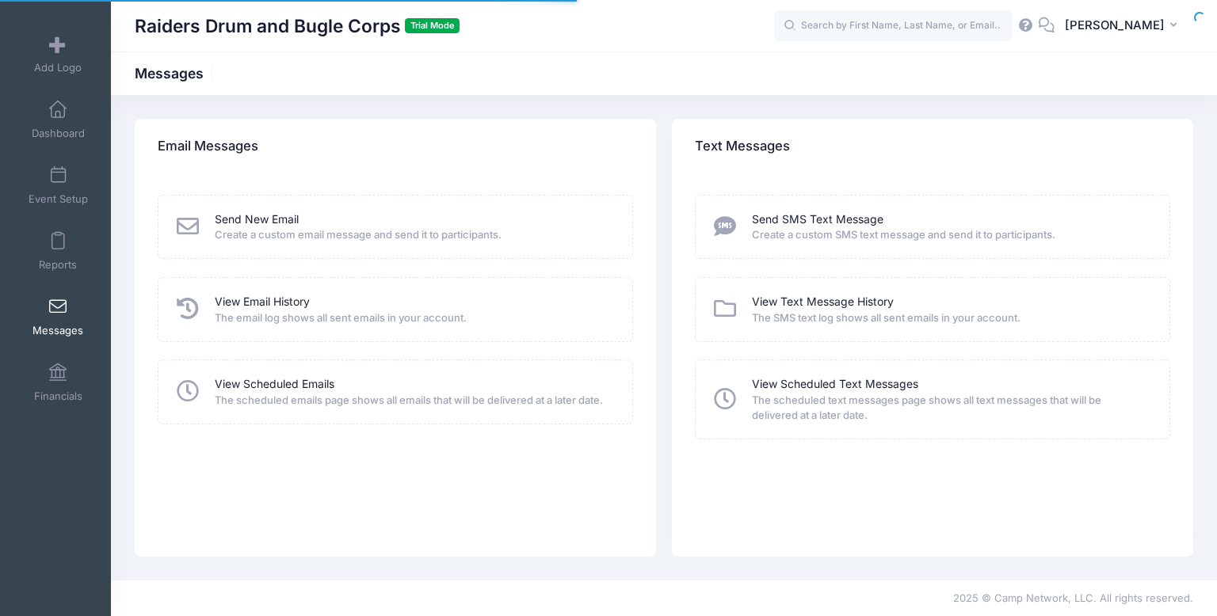
click at [43, 373] on link "Financials" at bounding box center [58, 382] width 75 height 55
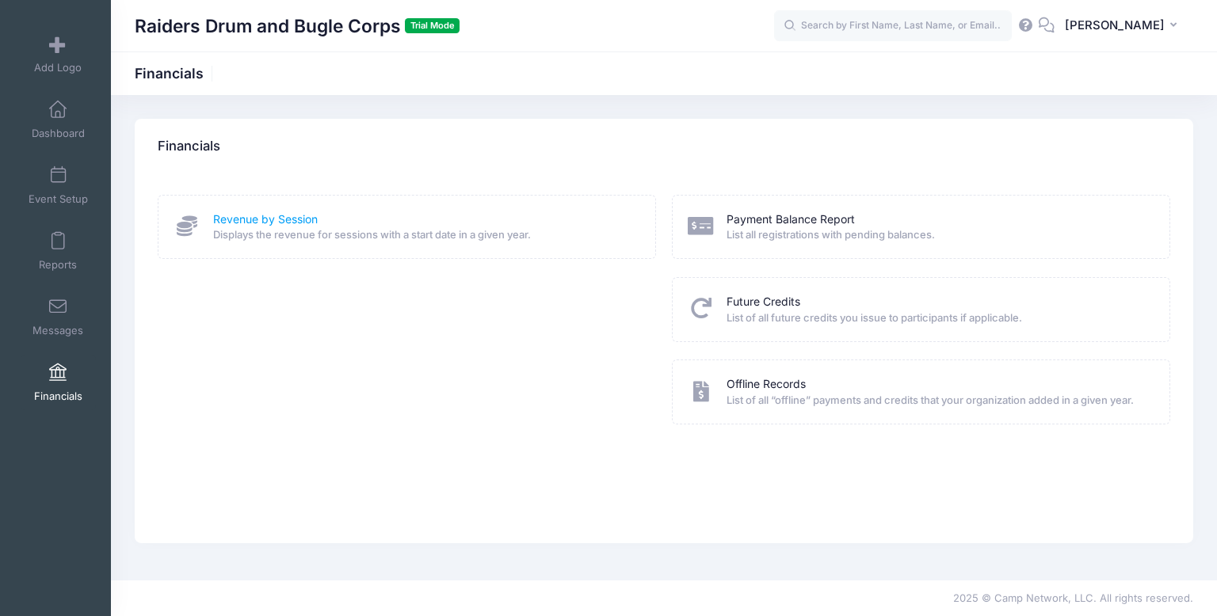
click at [295, 220] on link "Revenue by Session" at bounding box center [265, 219] width 105 height 17
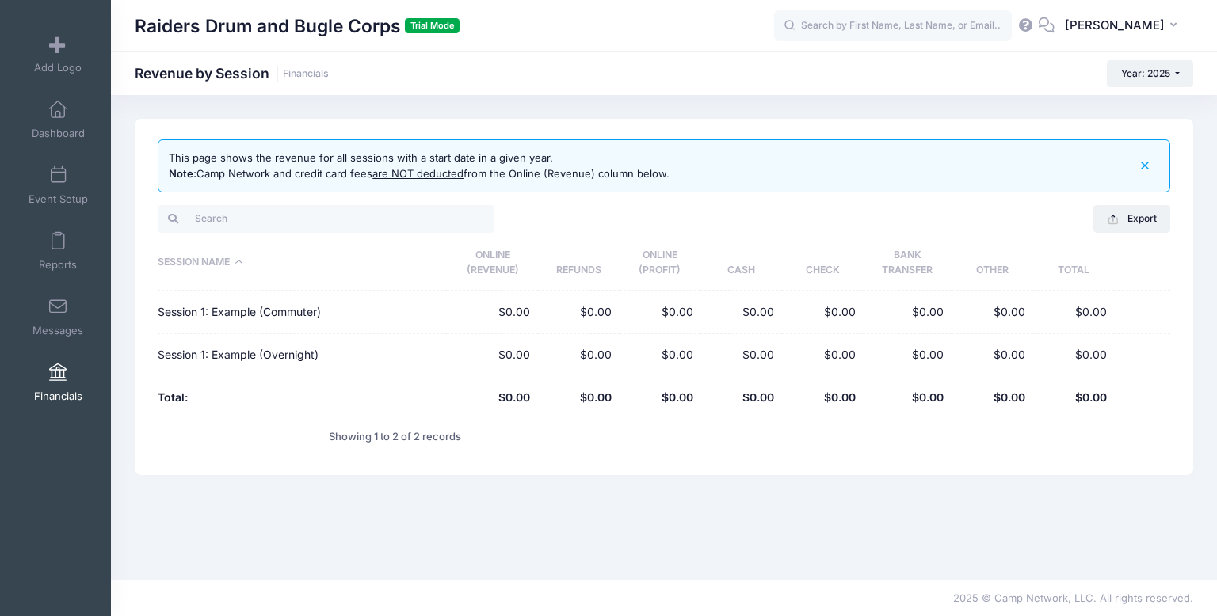
drag, startPoint x: 341, startPoint y: 501, endPoint x: 344, endPoint y: 485, distance: 16.2
click at [342, 501] on div "This page shows the revenue for all sessions with a start date in a given year.…" at bounding box center [664, 338] width 1106 height 438
click at [344, 497] on div "This page shows the revenue for all sessions with a start date in a given year.…" at bounding box center [664, 338] width 1106 height 438
click at [280, 467] on div "This page shows the revenue for all sessions with a start date in a given year.…" at bounding box center [664, 297] width 1058 height 356
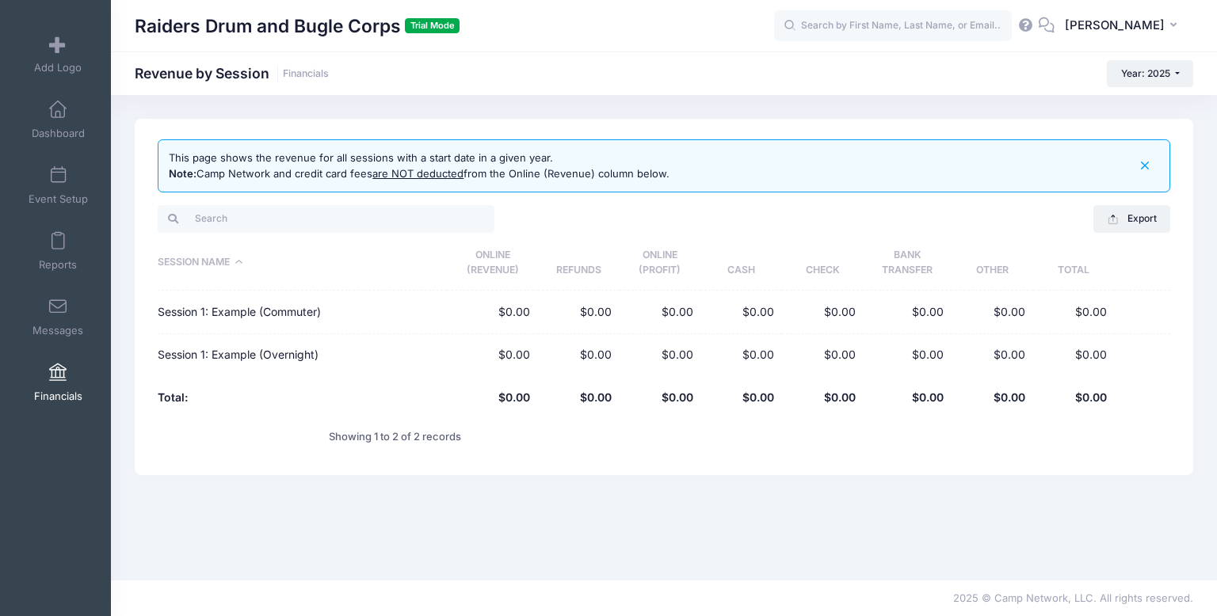
click at [280, 468] on div "This page shows the revenue for all sessions with a start date in a given year.…" at bounding box center [664, 297] width 1058 height 356
click at [58, 116] on span at bounding box center [58, 109] width 0 height 17
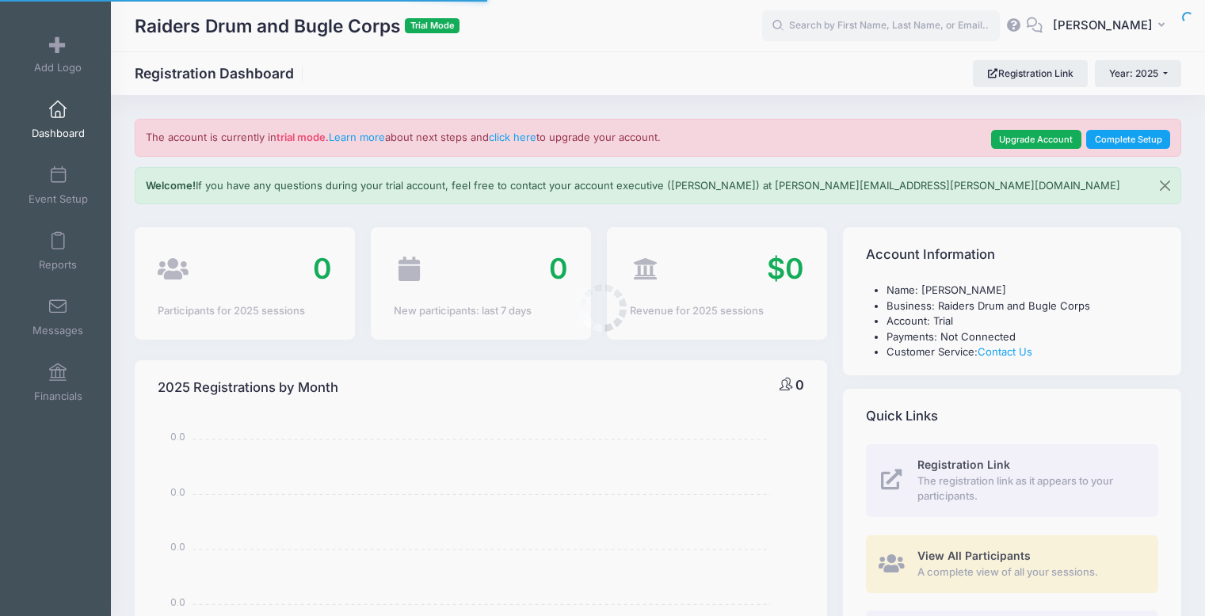
select select
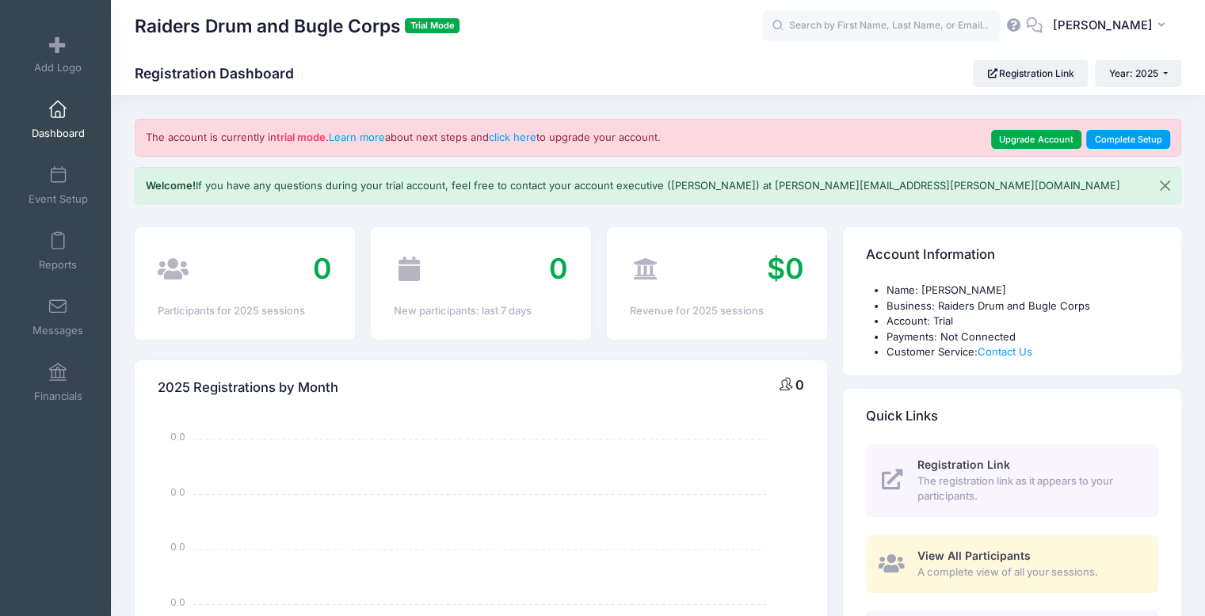
click at [760, 61] on div "Raiders Drum and Bugle Corps Trial Mode Registration Dashboard Registration Lin…" at bounding box center [658, 73] width 1094 height 27
click at [1030, 74] on link "Registration Link" at bounding box center [1030, 73] width 115 height 27
click at [914, 51] on div "Raiders Drum and Bugle Corps Trial Mode Registration Dashboard Registration Lin…" at bounding box center [658, 73] width 1094 height 44
drag, startPoint x: 930, startPoint y: 73, endPoint x: 964, endPoint y: 72, distance: 34.1
click at [938, 72] on div "Raiders Drum and Bugle Corps Trial Mode Registration Dashboard Registration Lin…" at bounding box center [658, 73] width 1094 height 27
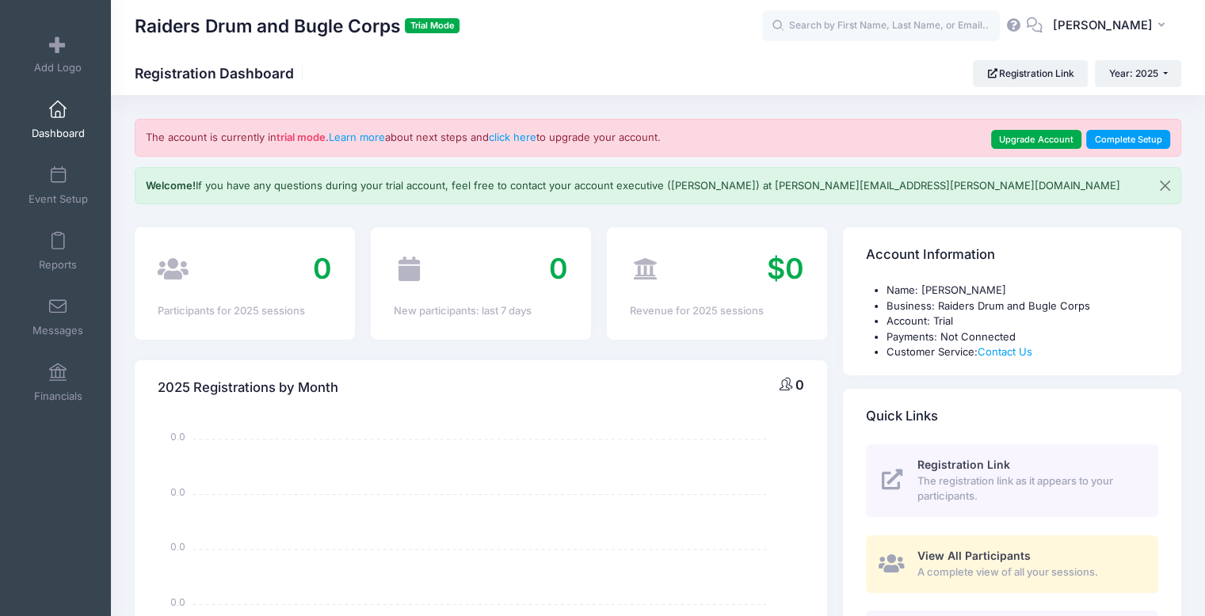
click at [912, 71] on div "Raiders Drum and Bugle Corps Trial Mode Registration Dashboard Registration Lin…" at bounding box center [658, 73] width 1094 height 27
click at [914, 80] on div "Raiders Drum and Bugle Corps Trial Mode Registration Dashboard Registration Lin…" at bounding box center [658, 73] width 1094 height 27
click at [856, 74] on div "Raiders Drum and Bugle Corps Trial Mode Registration Dashboard Registration Lin…" at bounding box center [658, 73] width 1094 height 27
click at [844, 71] on div "Raiders Drum and Bugle Corps Trial Mode Registration Dashboard Registration Lin…" at bounding box center [658, 73] width 1094 height 27
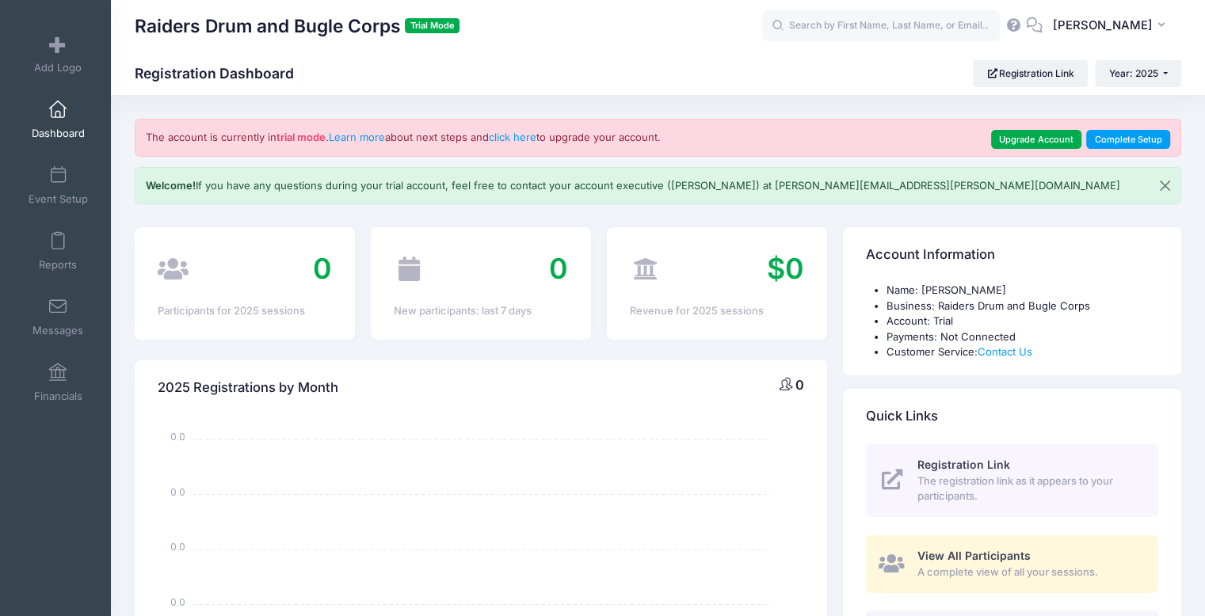
click at [840, 77] on div "Raiders Drum and Bugle Corps Trial Mode Registration Dashboard Registration Lin…" at bounding box center [658, 73] width 1094 height 27
click at [840, 80] on div "Raiders Drum and Bugle Corps Trial Mode Registration Dashboard Registration Lin…" at bounding box center [658, 73] width 1094 height 27
click at [1134, 74] on span "Year: 2025" at bounding box center [1133, 73] width 49 height 12
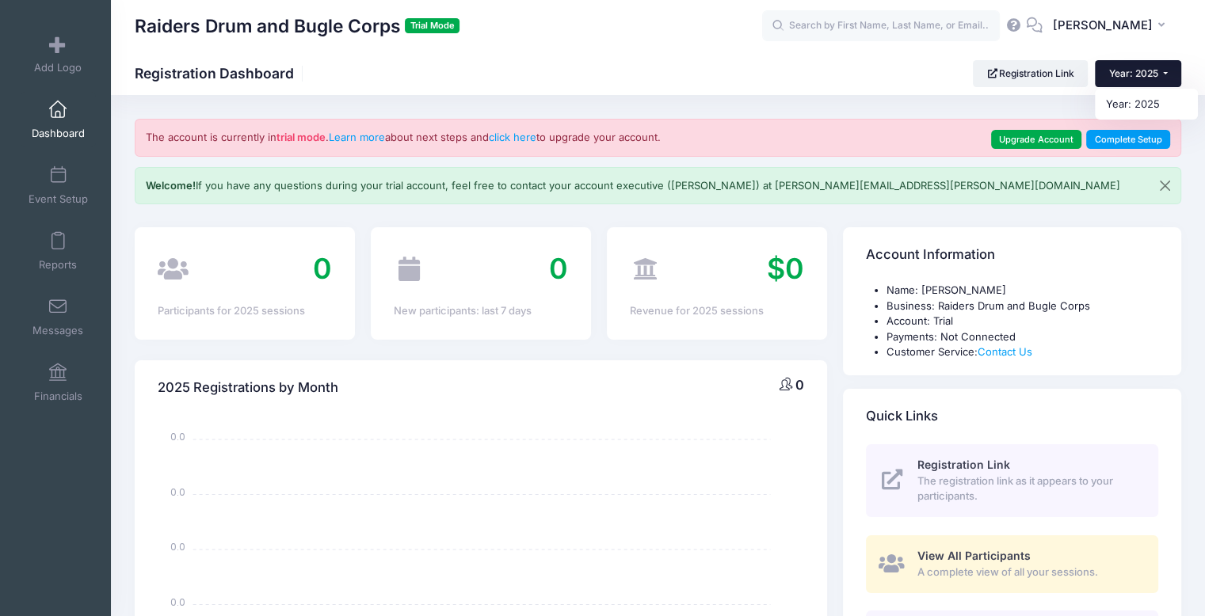
click at [1134, 74] on span "Year: 2025" at bounding box center [1133, 73] width 49 height 12
click at [704, 58] on div "Raiders Drum and Bugle Corps Trial Mode Registration Dashboard Registration Lin…" at bounding box center [658, 73] width 1094 height 44
click at [681, 61] on div "Raiders Drum and Bugle Corps Trial Mode Registration Dashboard Registration Lin…" at bounding box center [658, 73] width 1094 height 27
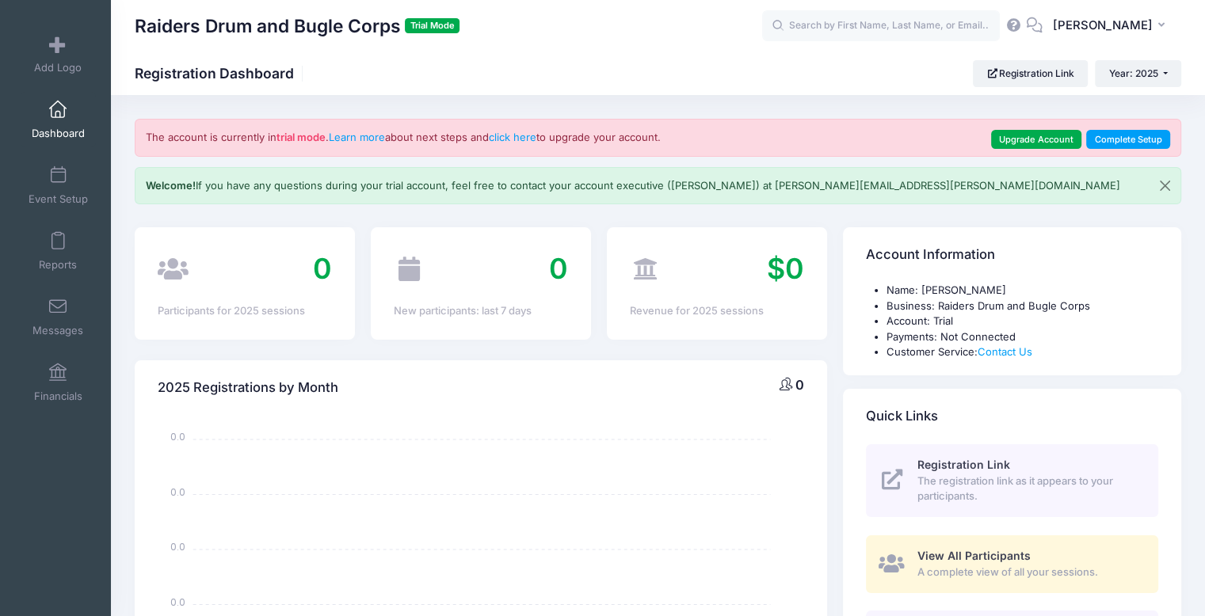
click at [592, 59] on div "Raiders Drum and Bugle Corps Trial Mode Registration Dashboard Registration Lin…" at bounding box center [658, 73] width 1094 height 44
drag, startPoint x: 592, startPoint y: 59, endPoint x: 519, endPoint y: 38, distance: 75.7
click at [581, 55] on div "Raiders Drum and Bugle Corps Trial Mode Registration Dashboard Registration Lin…" at bounding box center [658, 73] width 1094 height 44
drag, startPoint x: 646, startPoint y: 72, endPoint x: 637, endPoint y: 64, distance: 12.4
click at [644, 71] on div "Raiders Drum and Bugle Corps Trial Mode Registration Dashboard Registration Lin…" at bounding box center [658, 73] width 1094 height 27
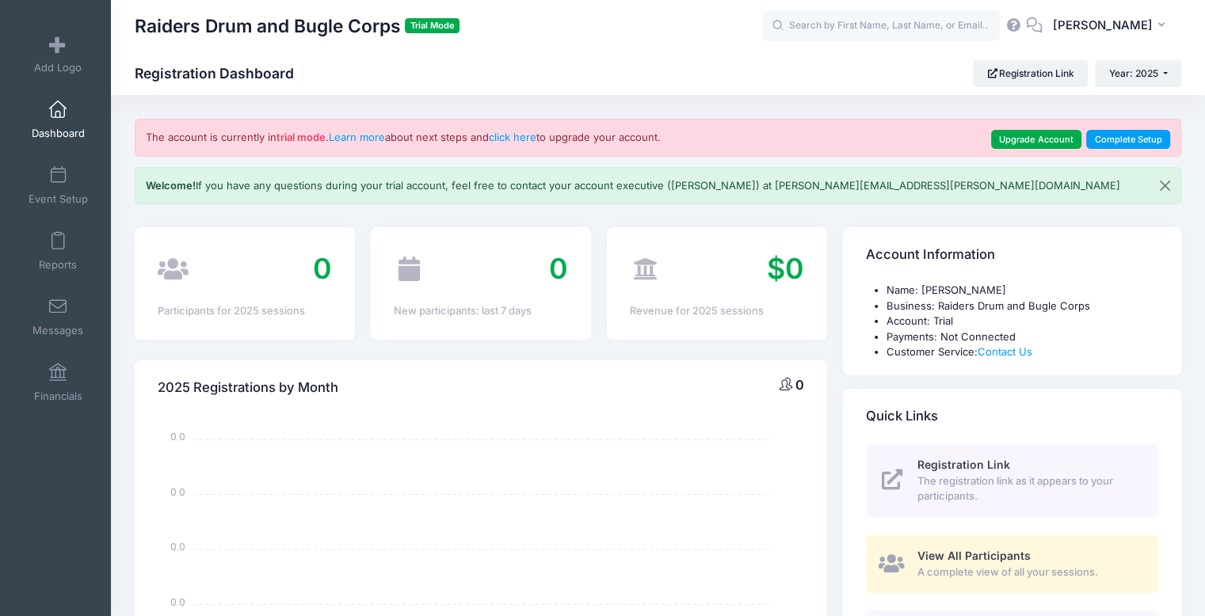
click at [649, 68] on div "Raiders Drum and Bugle Corps Trial Mode Registration Dashboard Registration Lin…" at bounding box center [658, 73] width 1094 height 27
click at [650, 69] on div "Raiders Drum and Bugle Corps Trial Mode Registration Dashboard Registration Lin…" at bounding box center [658, 73] width 1094 height 27
click at [643, 70] on div "Raiders Drum and Bugle Corps Trial Mode Registration Dashboard Registration Lin…" at bounding box center [658, 73] width 1094 height 27
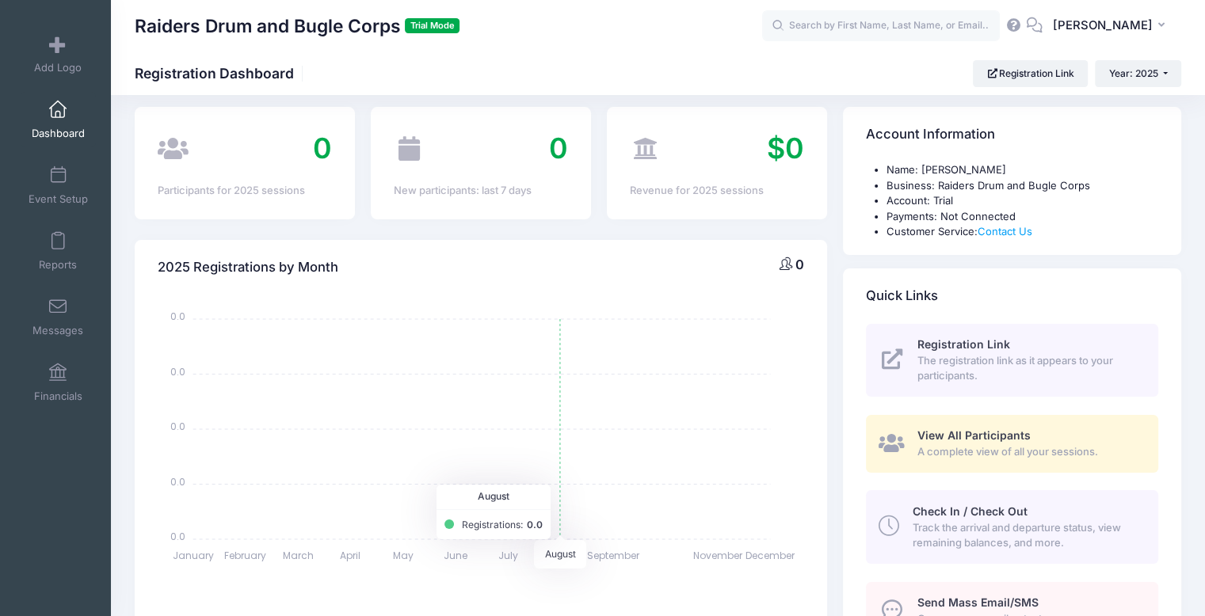
scroll to position [317, 0]
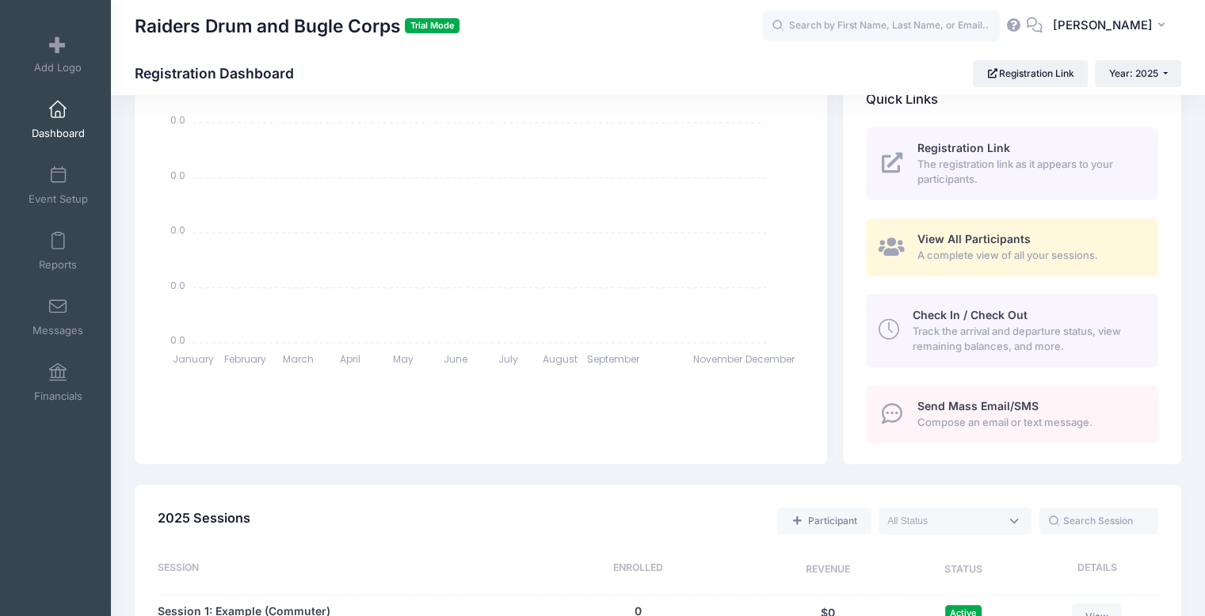
click at [674, 464] on div "2025 Events 2025 Sessions Participant Upcoming Live Completed Session Enrolled …" at bounding box center [658, 590] width 1062 height 253
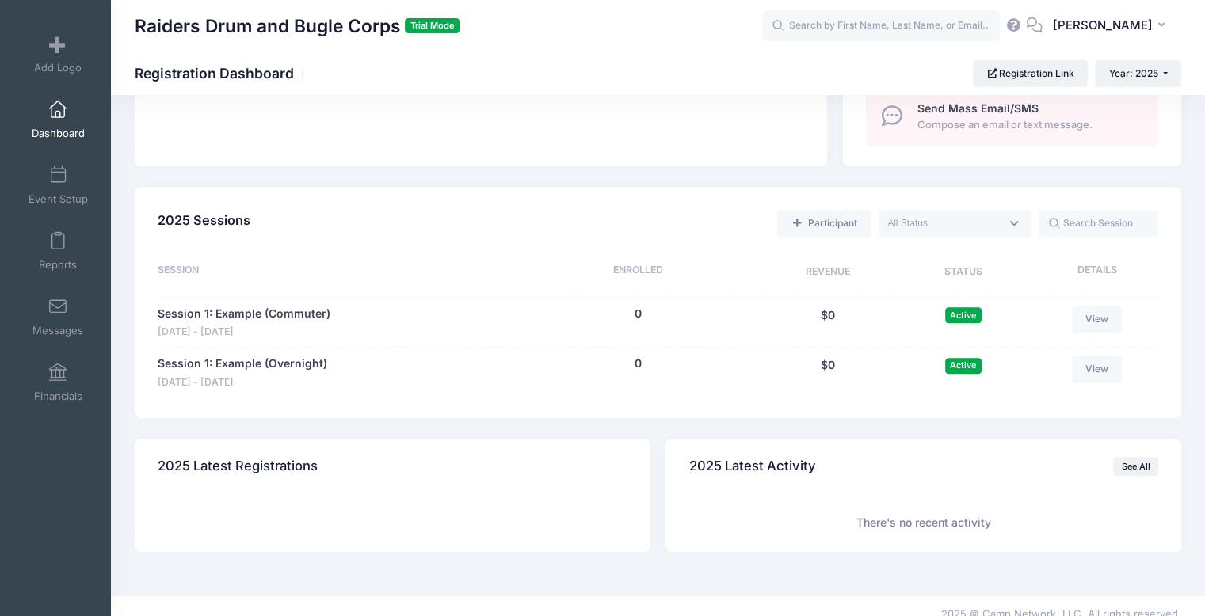
scroll to position [630, 0]
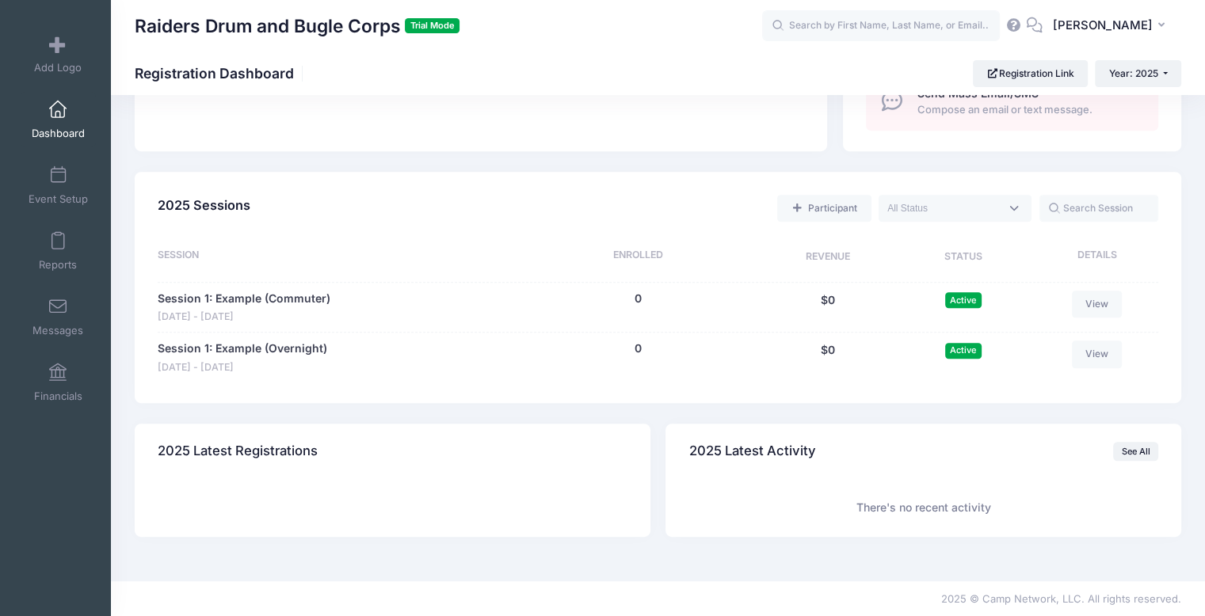
click at [656, 463] on div "2025 Latest Registrations" at bounding box center [392, 480] width 531 height 113
click at [662, 454] on div "2025 Latest Activity See All There's no recent activity" at bounding box center [923, 480] width 531 height 113
click at [650, 457] on div "2025 Latest Registrations" at bounding box center [392, 480] width 531 height 113
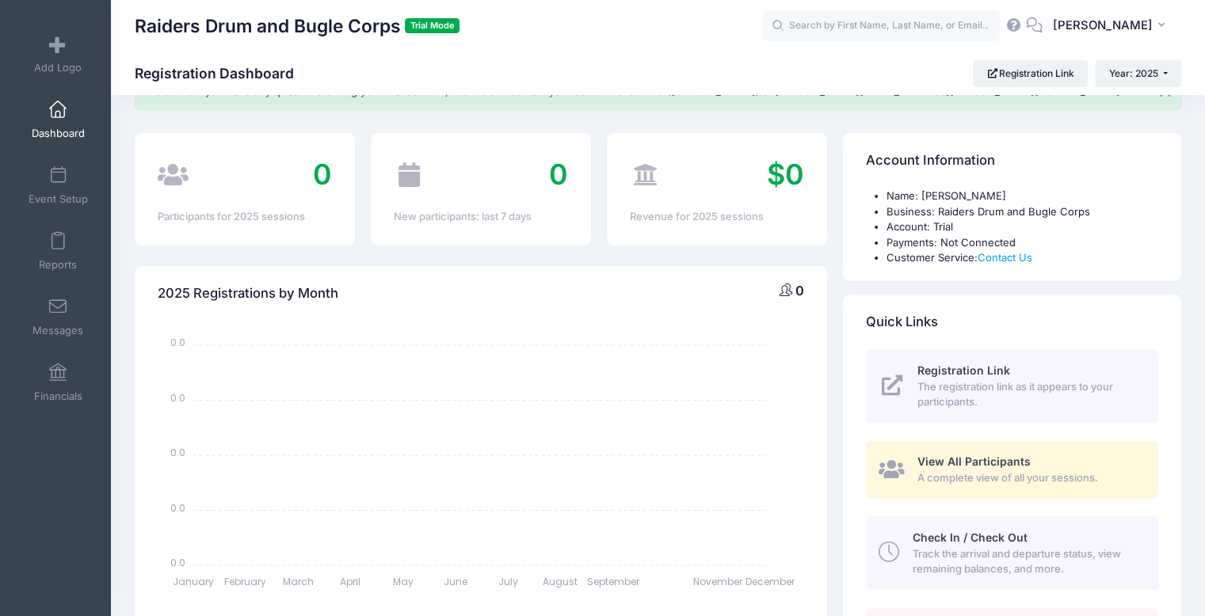
scroll to position [0, 0]
